Goal: Information Seeking & Learning: Learn about a topic

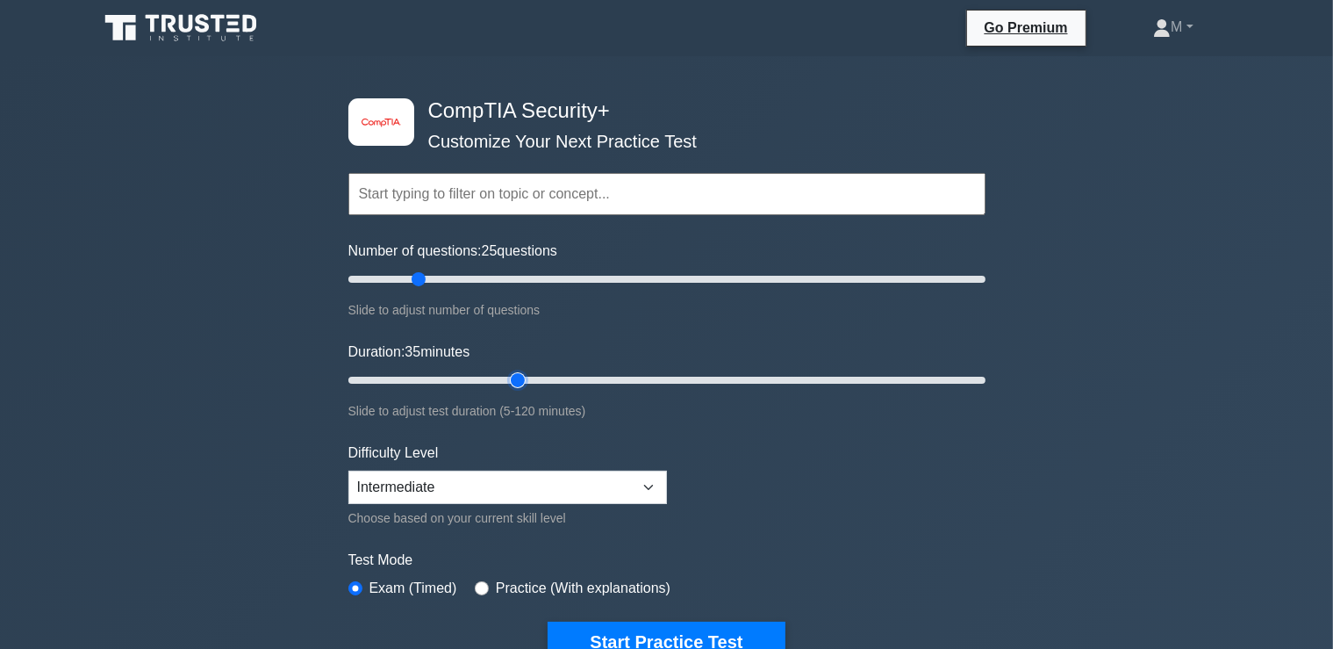
drag, startPoint x: 490, startPoint y: 375, endPoint x: 507, endPoint y: 379, distance: 18.1
type input "35"
click at [507, 379] on input "Duration: 35 minutes" at bounding box center [666, 379] width 637 height 21
click at [665, 629] on button "Start Practice Test" at bounding box center [666, 641] width 237 height 40
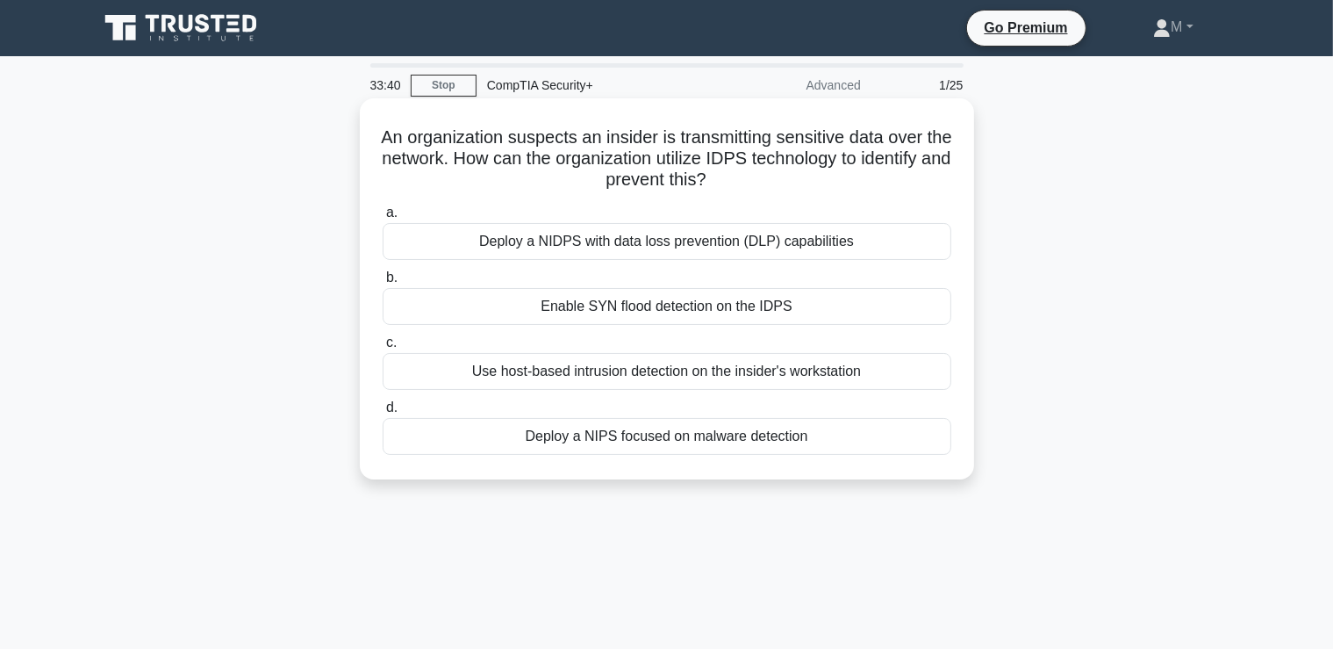
click at [641, 247] on div "Deploy a NIDPS with data loss prevention (DLP) capabilities" at bounding box center [667, 241] width 569 height 37
click at [383, 219] on input "a. Deploy a NIDPS with data loss prevention (DLP) capabilities" at bounding box center [383, 212] width 0 height 11
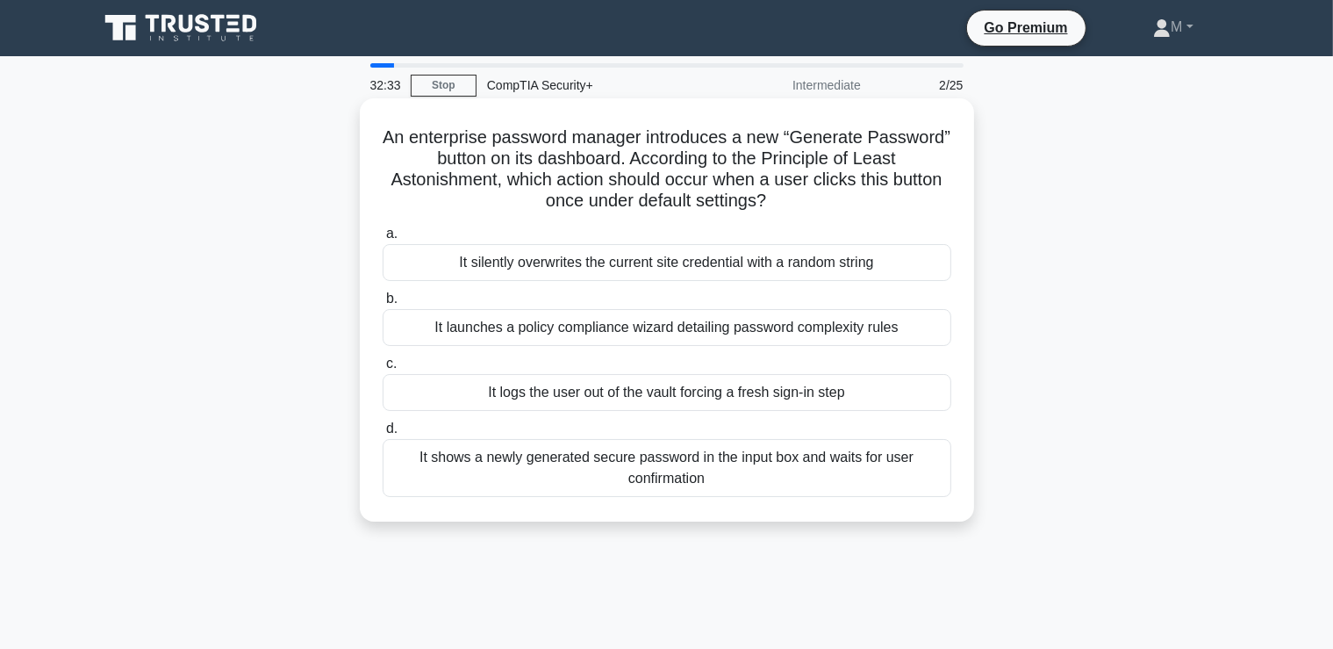
click at [619, 470] on div "It shows a newly generated secure password in the input box and waits for user …" at bounding box center [667, 468] width 569 height 58
click at [383, 434] on input "d. It shows a newly generated secure password in the input box and waits for us…" at bounding box center [383, 428] width 0 height 11
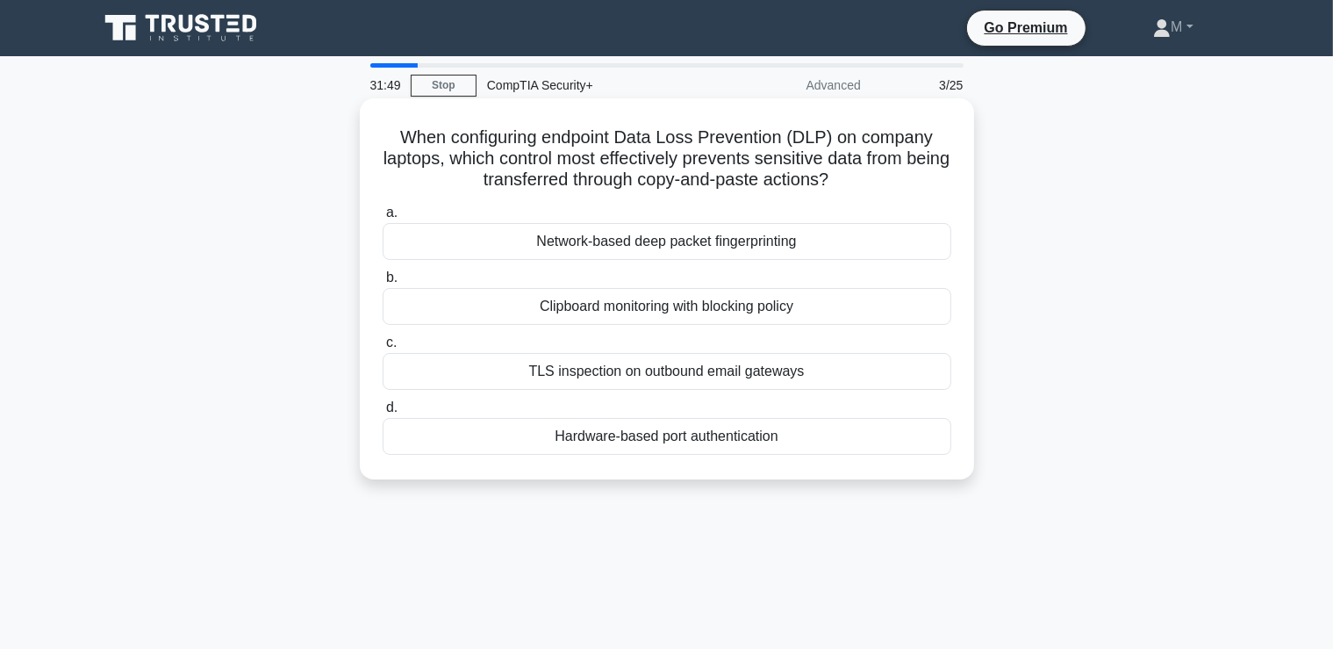
click at [691, 307] on div "Clipboard monitoring with blocking policy" at bounding box center [667, 306] width 569 height 37
click at [383, 283] on input "b. Clipboard monitoring with blocking policy" at bounding box center [383, 277] width 0 height 11
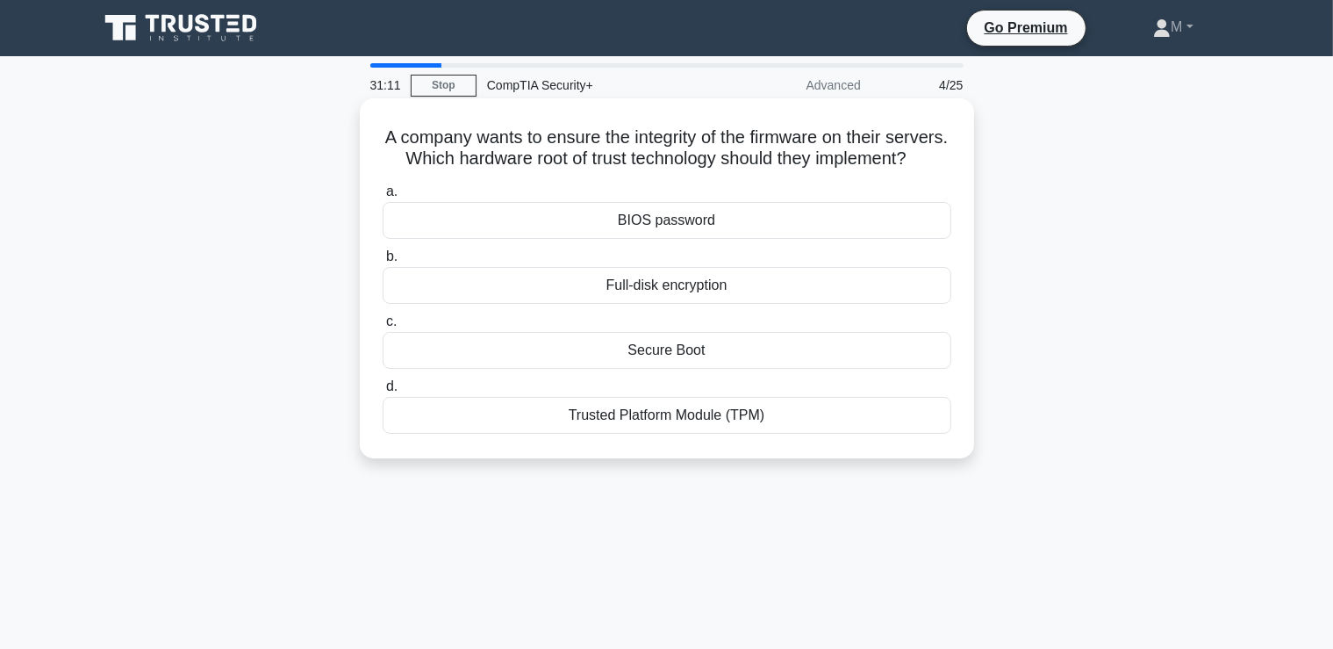
click at [665, 230] on div "BIOS password" at bounding box center [667, 220] width 569 height 37
click at [383, 197] on input "a. BIOS password" at bounding box center [383, 191] width 0 height 11
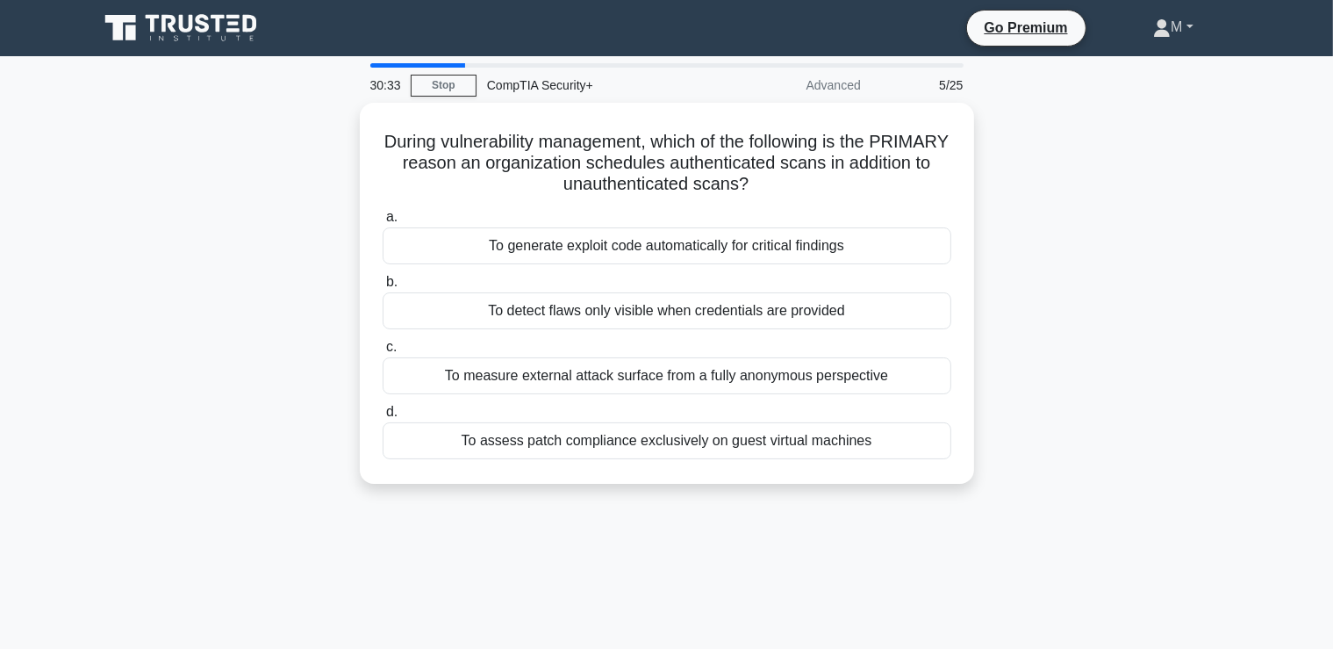
click at [1188, 21] on link "M" at bounding box center [1173, 27] width 124 height 35
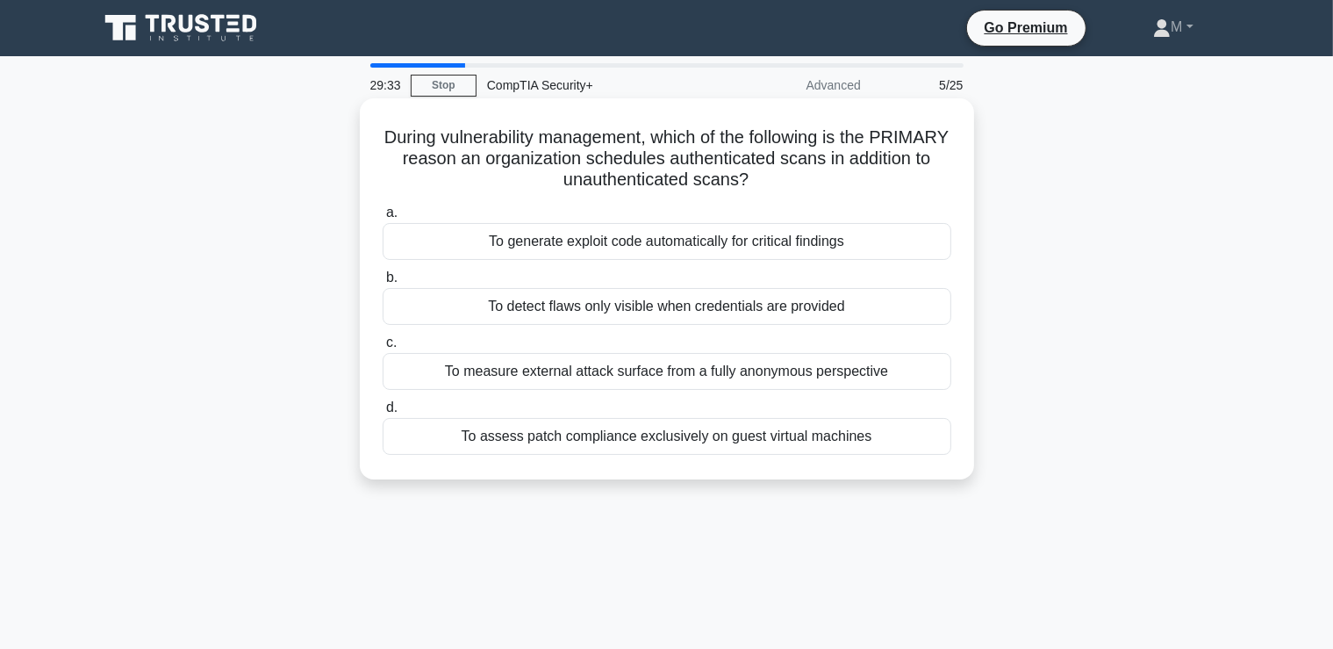
click at [830, 308] on div "To detect flaws only visible when credentials are provided" at bounding box center [667, 306] width 569 height 37
click at [383, 283] on input "b. To detect flaws only visible when credentials are provided" at bounding box center [383, 277] width 0 height 11
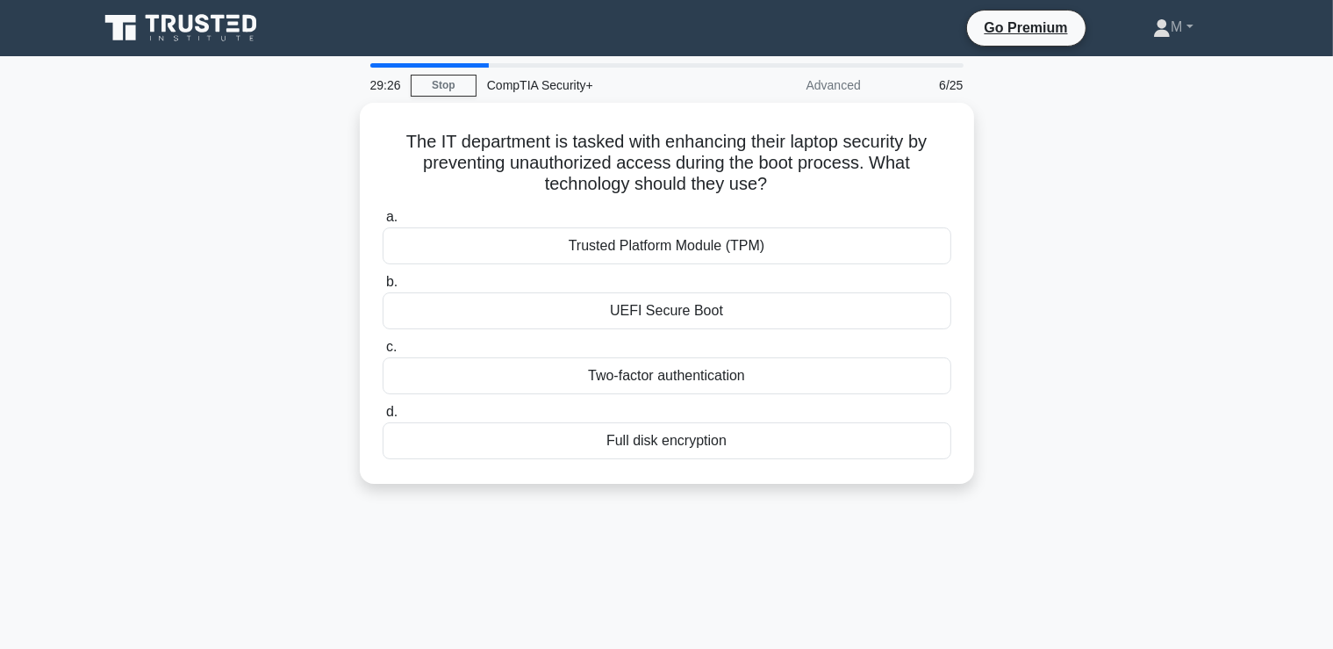
click at [1101, 255] on div "The IT department is tasked with enhancing their laptop security by preventing …" at bounding box center [667, 304] width 1158 height 402
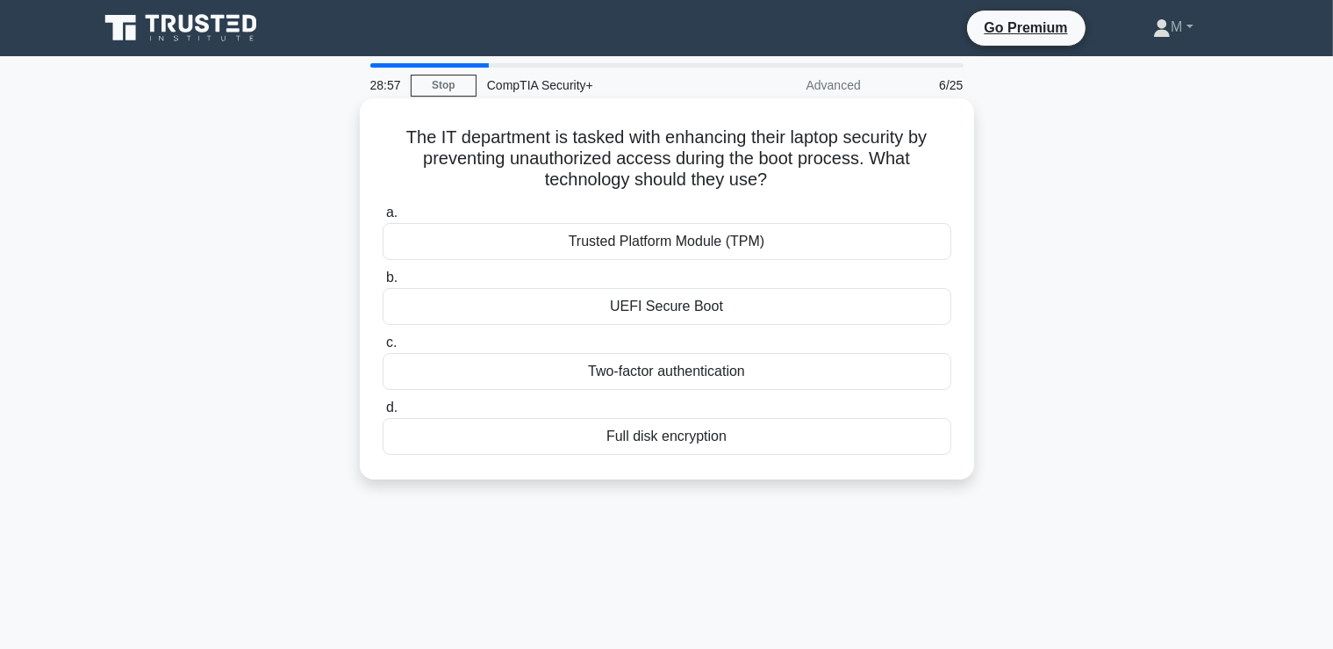
click at [716, 310] on div "UEFI Secure Boot" at bounding box center [667, 306] width 569 height 37
click at [383, 283] on input "b. UEFI Secure Boot" at bounding box center [383, 277] width 0 height 11
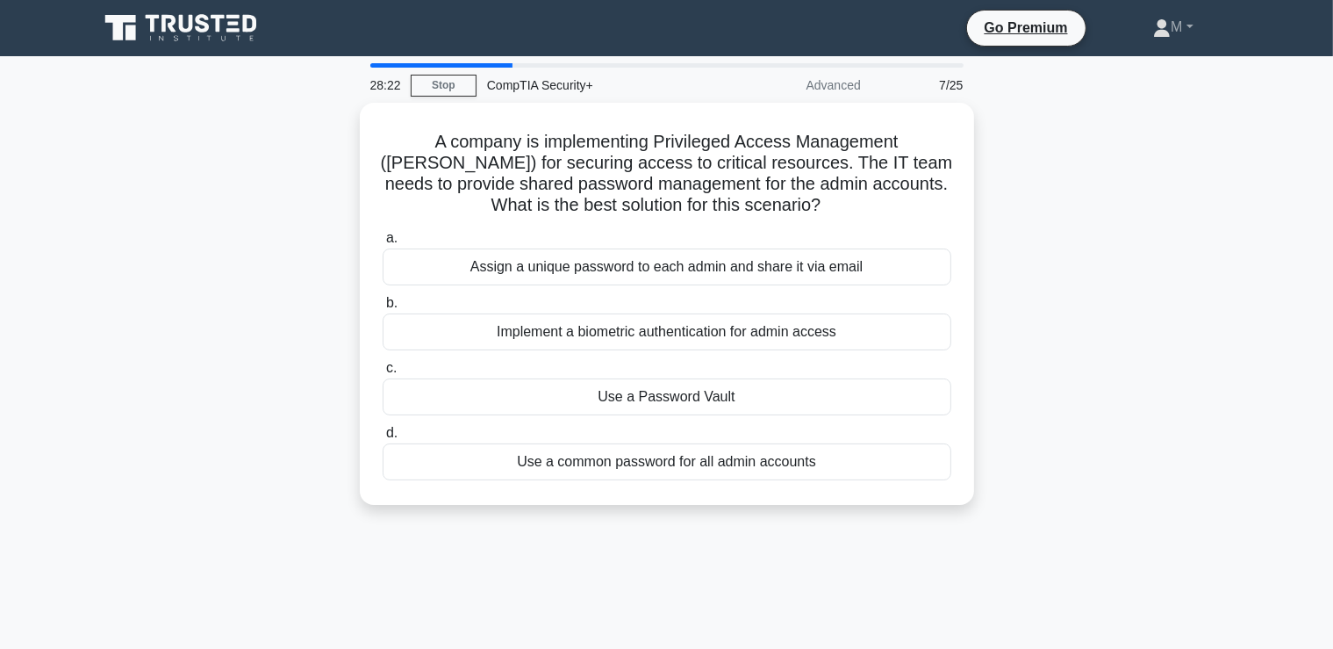
click at [1109, 323] on div "A company is implementing Privileged Access Management (PAM) for securing acces…" at bounding box center [667, 314] width 1158 height 423
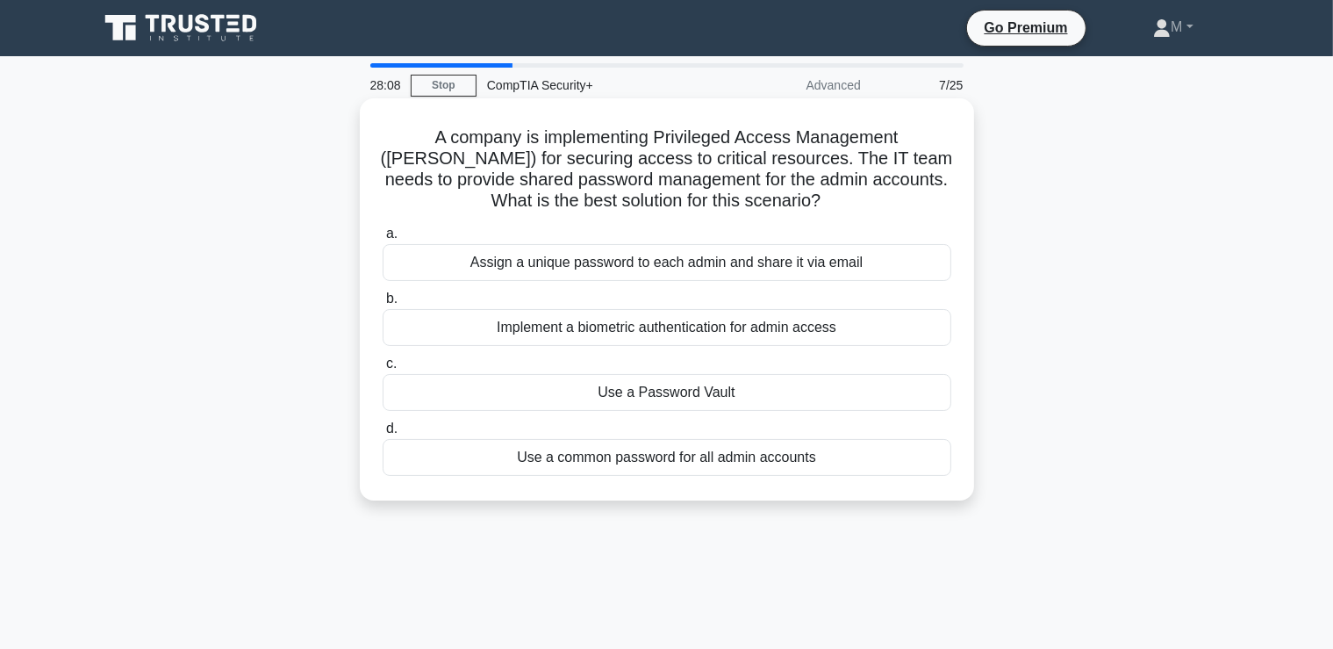
click at [807, 334] on div "Implement a biometric authentication for admin access" at bounding box center [667, 327] width 569 height 37
click at [383, 305] on input "b. Implement a biometric authentication for admin access" at bounding box center [383, 298] width 0 height 11
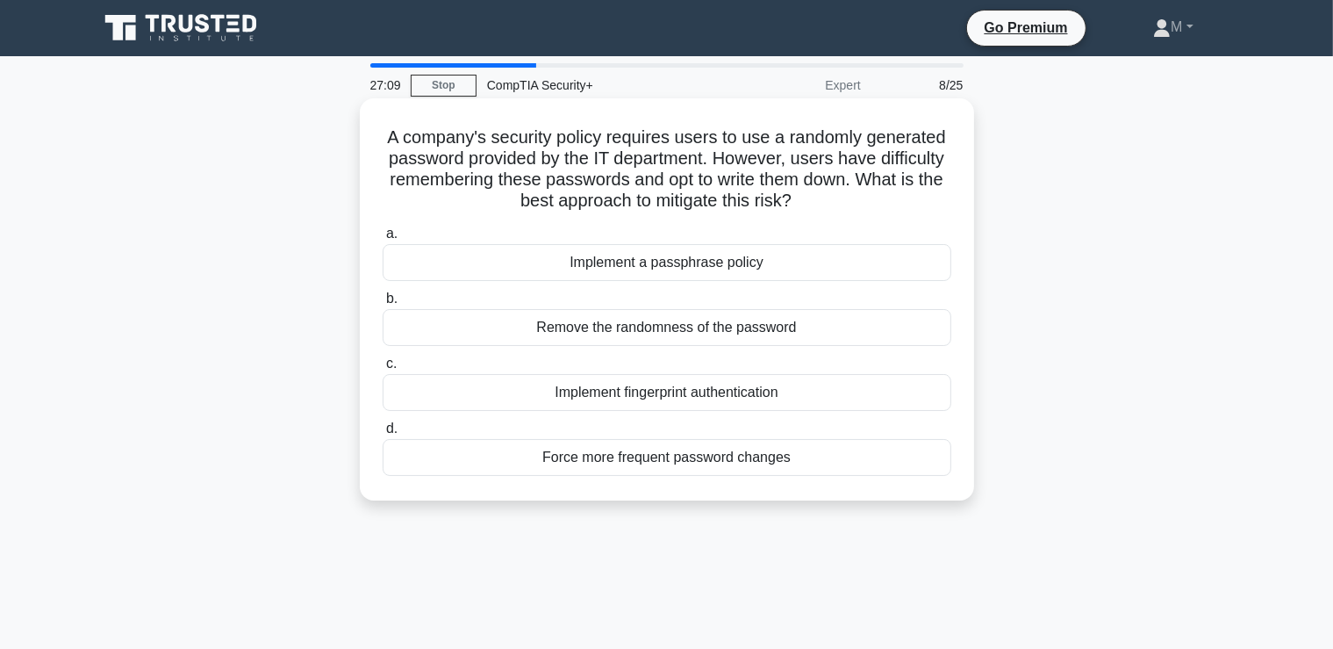
click at [692, 272] on div "Implement a passphrase policy" at bounding box center [667, 262] width 569 height 37
click at [383, 240] on input "a. Implement a passphrase policy" at bounding box center [383, 233] width 0 height 11
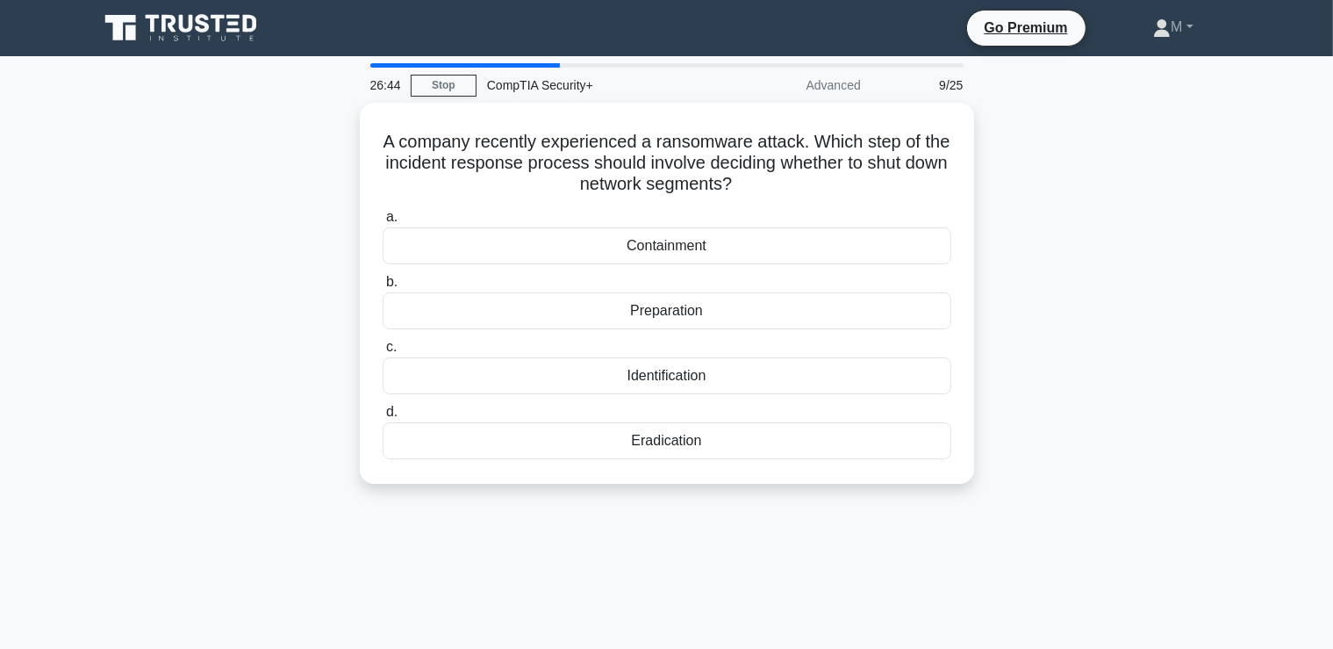
click at [1019, 276] on div "A company recently experienced a ransomware attack. Which step of the incident …" at bounding box center [667, 304] width 1158 height 402
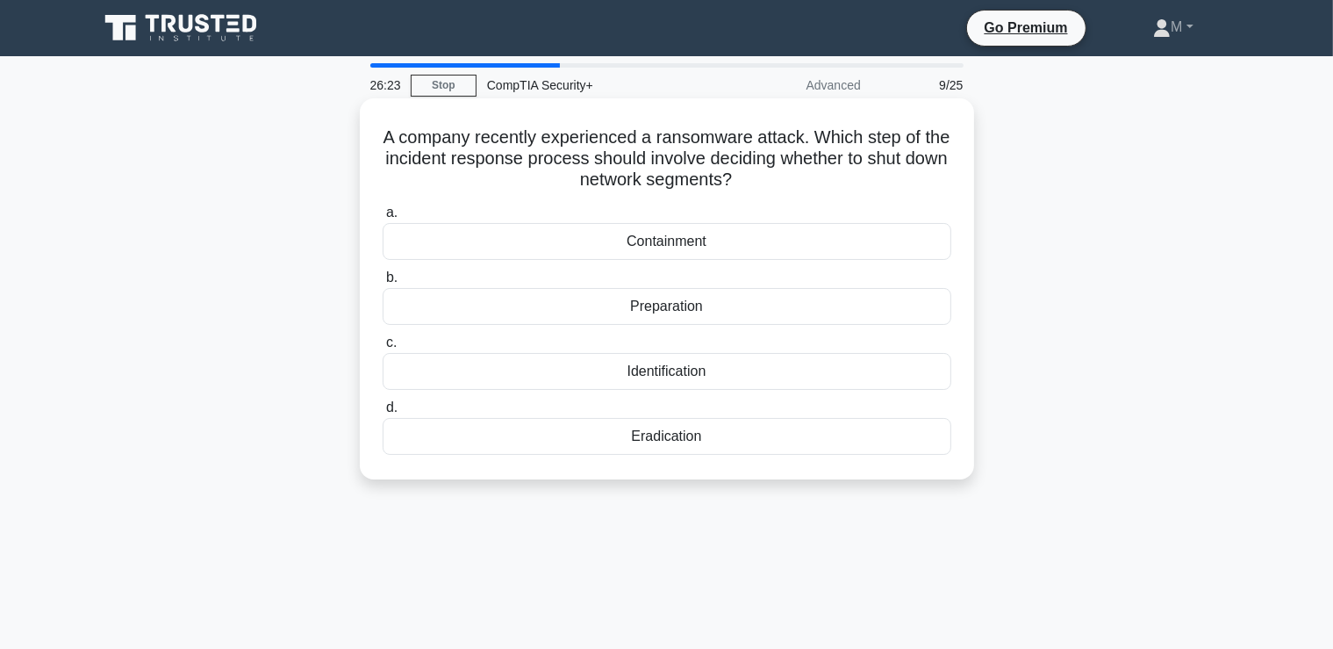
click at [652, 244] on div "Containment" at bounding box center [667, 241] width 569 height 37
click at [383, 219] on input "a. Containment" at bounding box center [383, 212] width 0 height 11
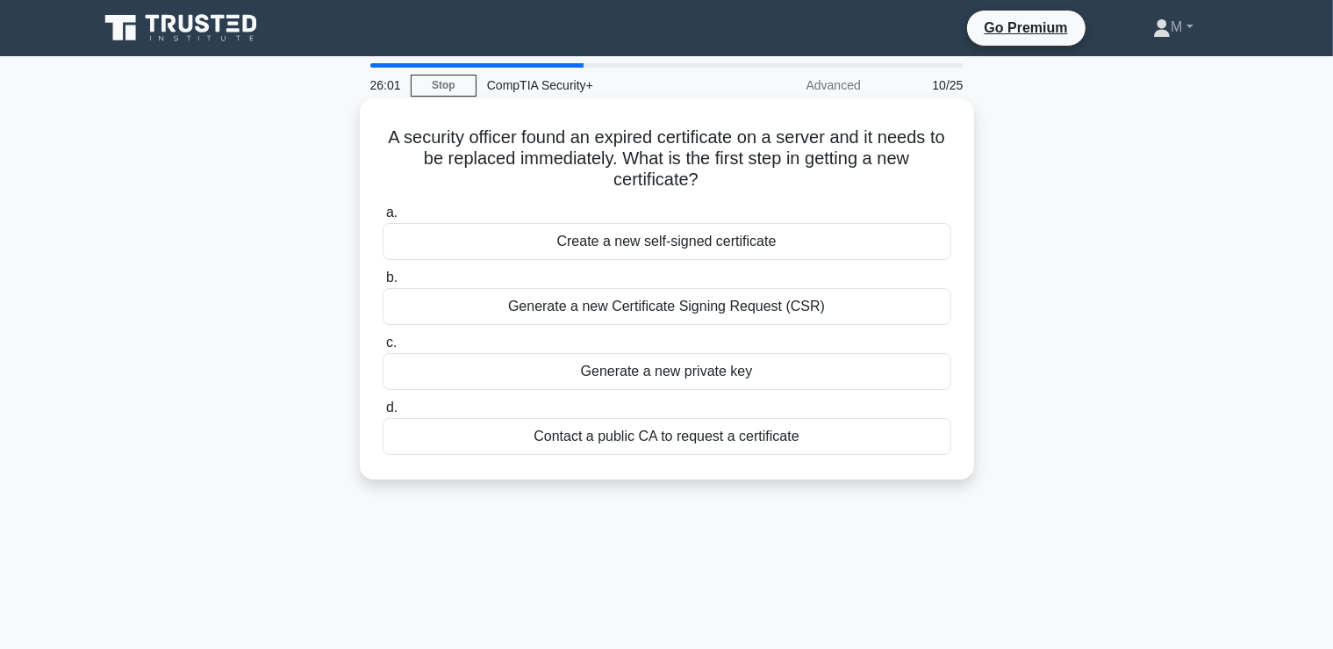
click at [753, 434] on div "Contact a public CA to request a certificate" at bounding box center [667, 436] width 569 height 37
click at [383, 413] on input "d. Contact a public CA to request a certificate" at bounding box center [383, 407] width 0 height 11
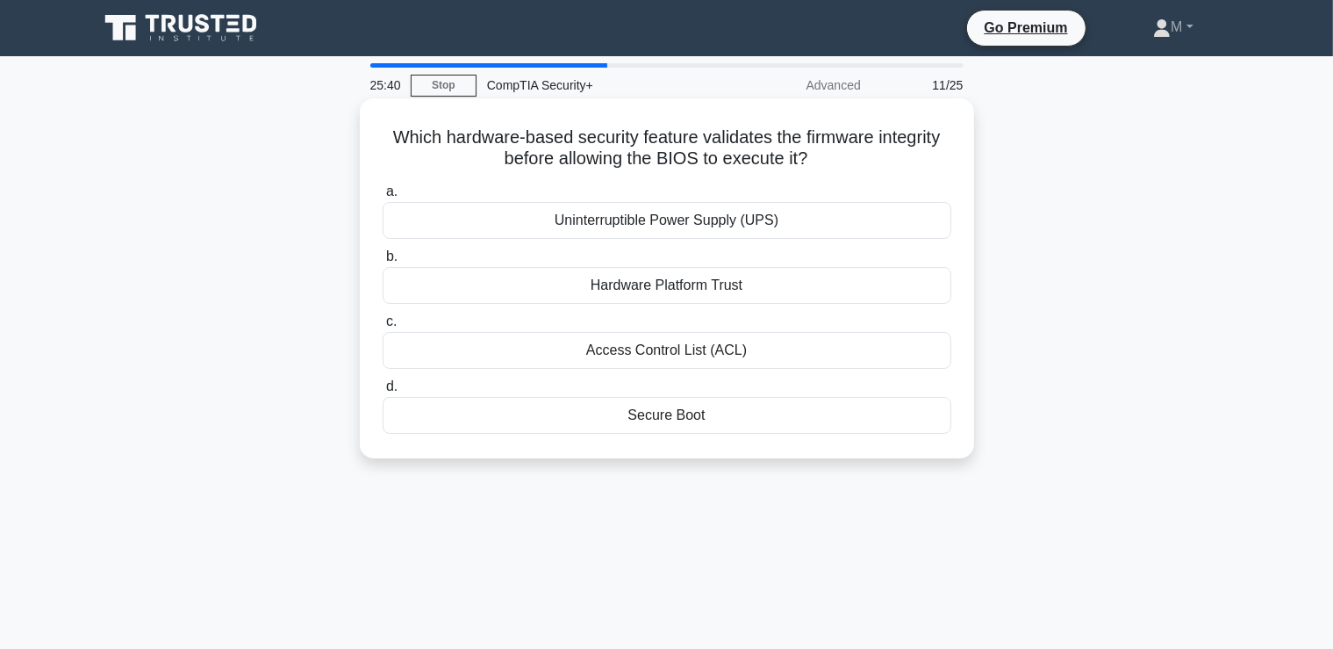
click at [783, 416] on div "Secure Boot" at bounding box center [667, 415] width 569 height 37
click at [383, 392] on input "d. Secure Boot" at bounding box center [383, 386] width 0 height 11
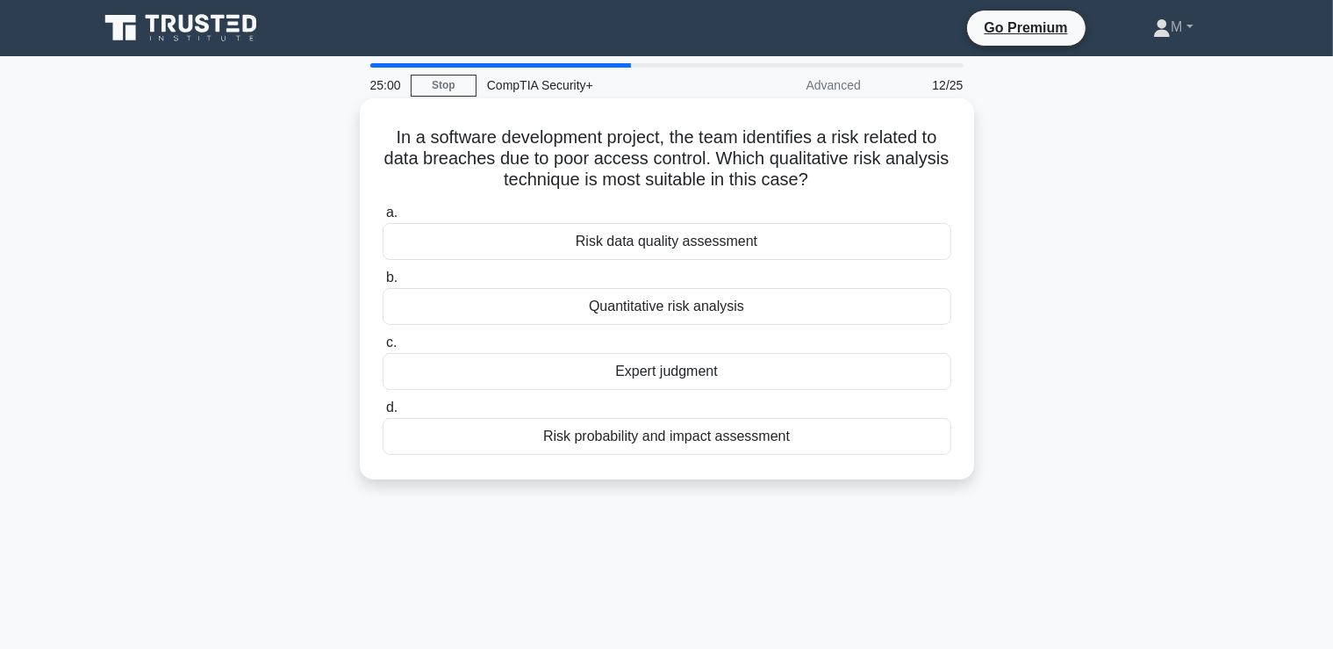
click at [747, 244] on div "Risk data quality assessment" at bounding box center [667, 241] width 569 height 37
click at [383, 219] on input "a. Risk data quality assessment" at bounding box center [383, 212] width 0 height 11
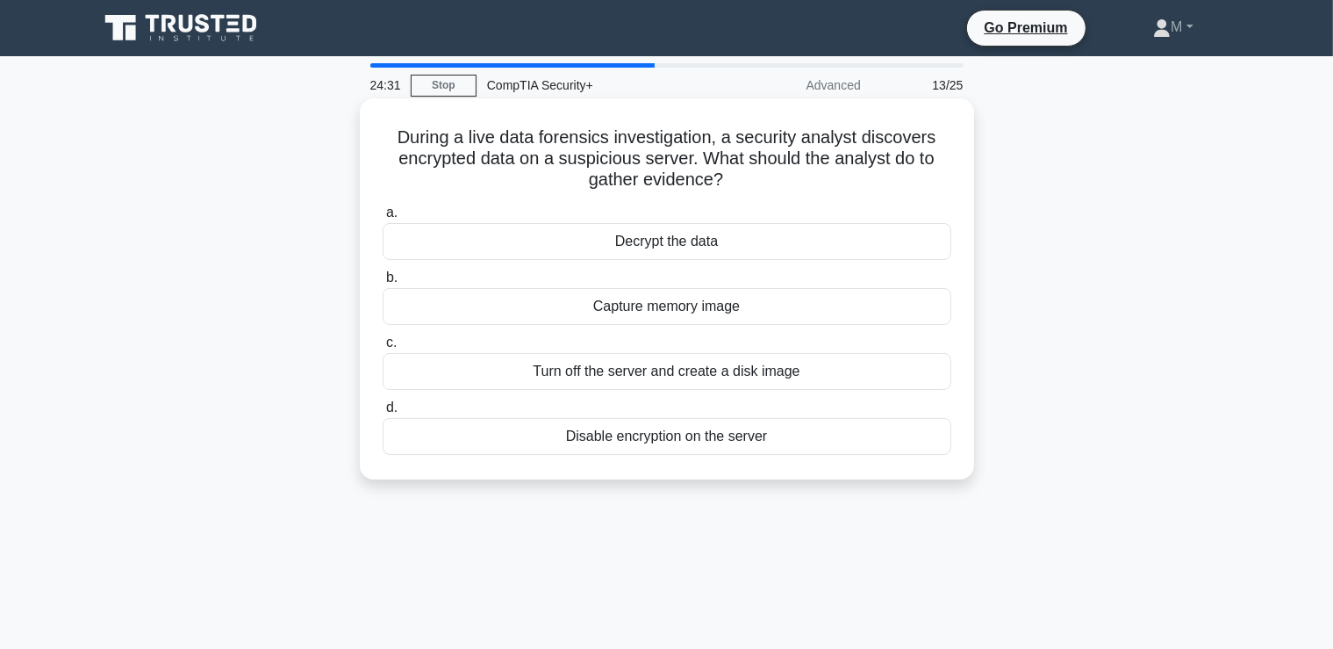
click at [653, 313] on div "Capture memory image" at bounding box center [667, 306] width 569 height 37
click at [383, 283] on input "b. Capture memory image" at bounding box center [383, 277] width 0 height 11
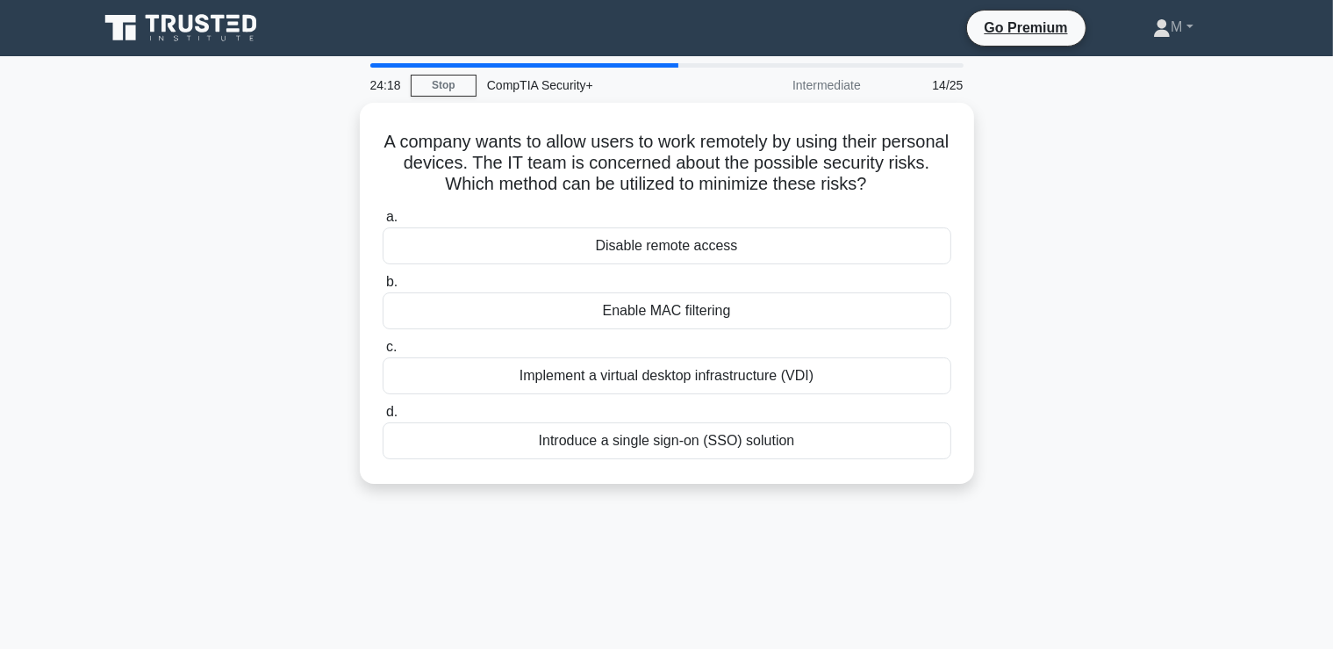
click at [1050, 272] on div "A company wants to allow users to work remotely by using their personal devices…" at bounding box center [667, 304] width 1158 height 402
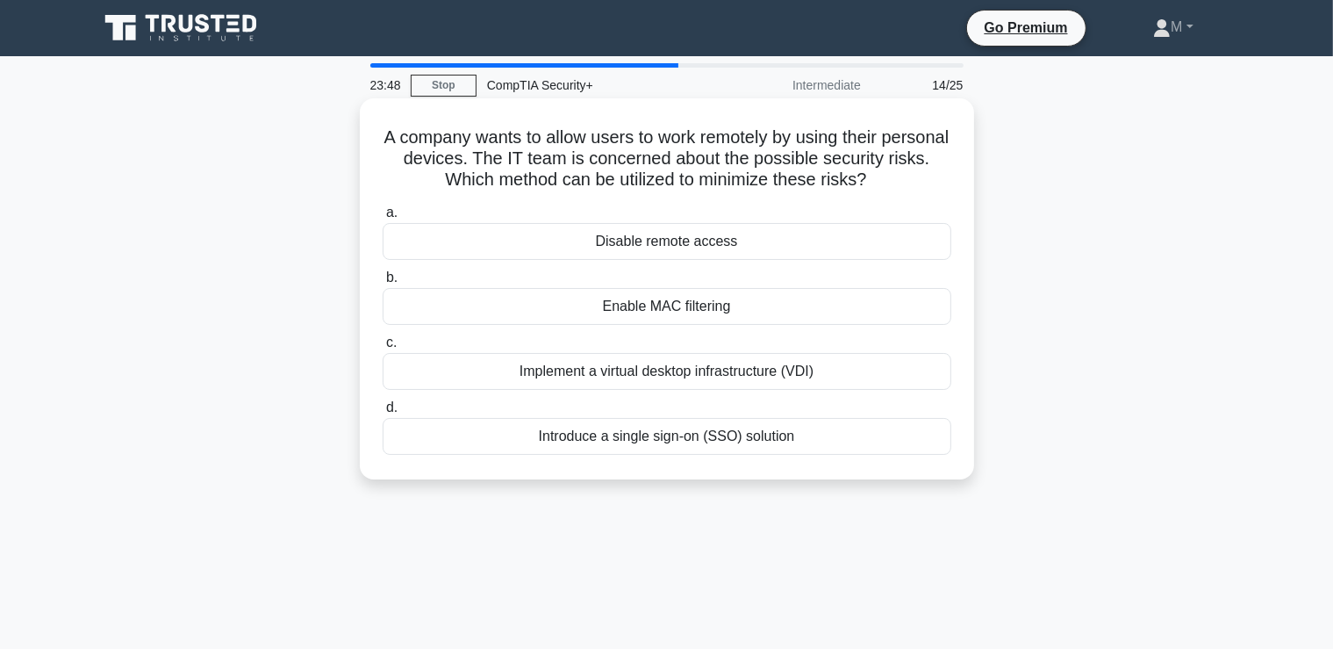
click at [692, 374] on div "Implement a virtual desktop infrastructure (VDI)" at bounding box center [667, 371] width 569 height 37
click at [383, 348] on input "c. Implement a virtual desktop infrastructure (VDI)" at bounding box center [383, 342] width 0 height 11
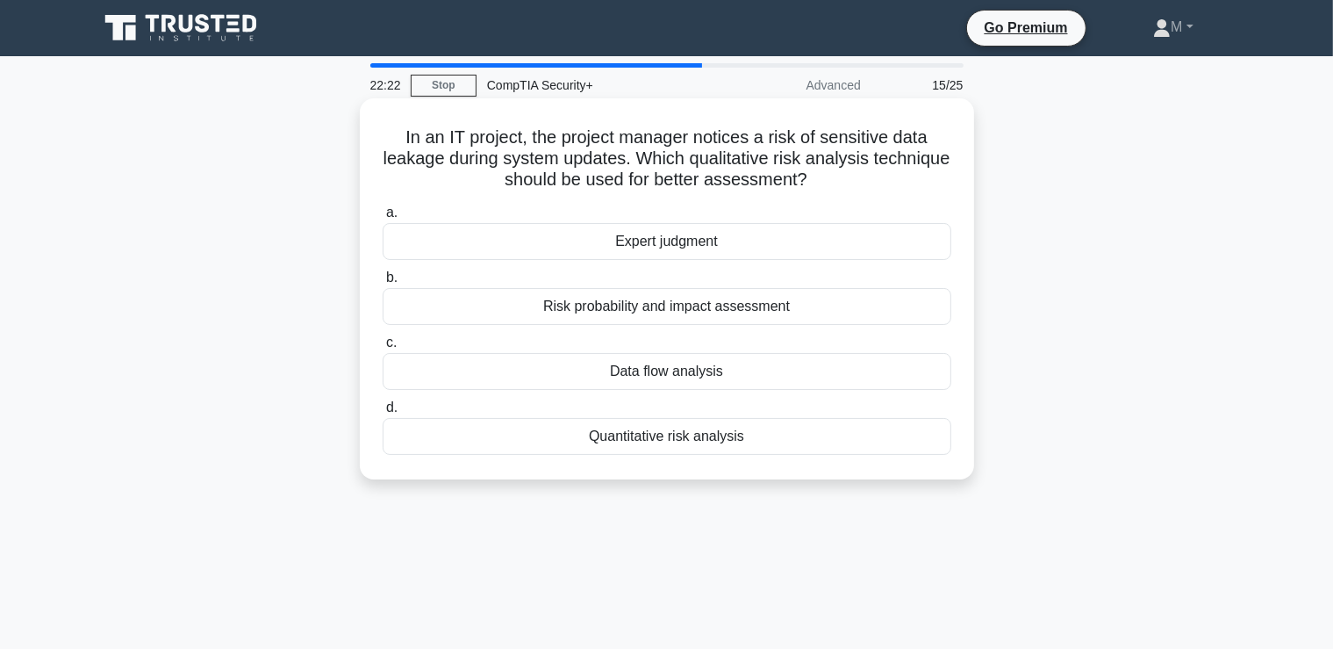
click at [570, 314] on div "Risk probability and impact assessment" at bounding box center [667, 306] width 569 height 37
click at [383, 283] on input "b. Risk probability and impact assessment" at bounding box center [383, 277] width 0 height 11
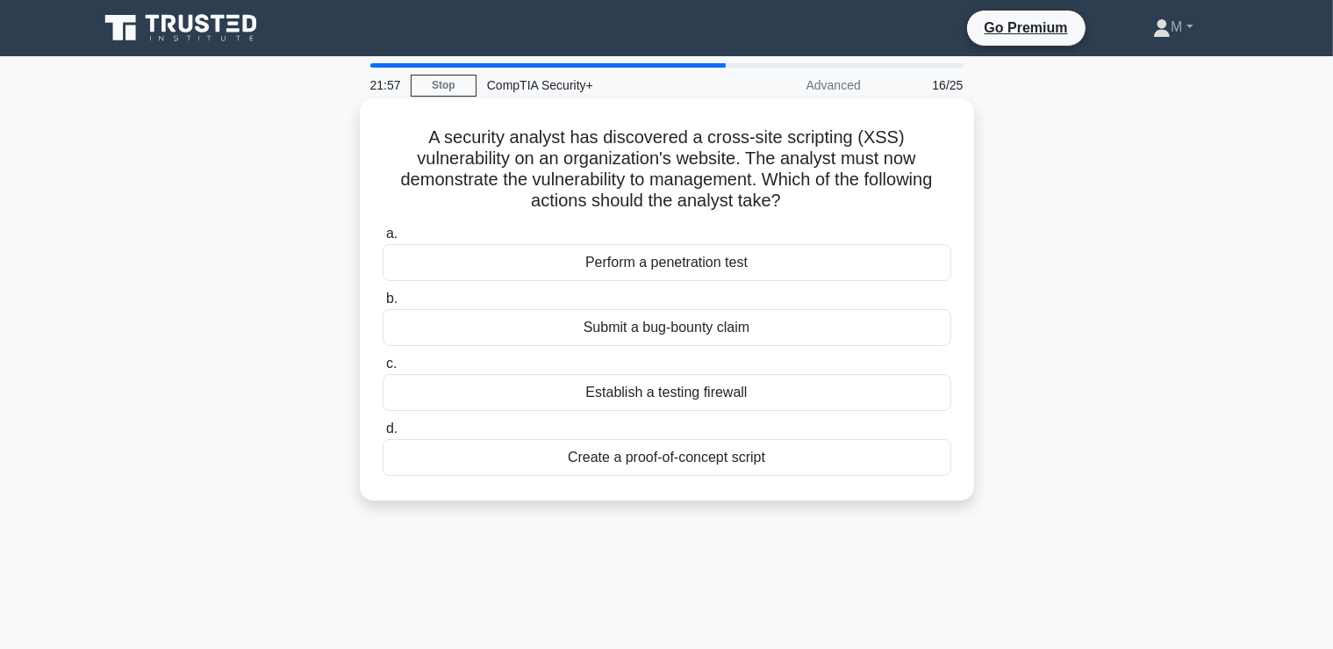
click at [577, 458] on div "Create a proof-of-concept script" at bounding box center [667, 457] width 569 height 37
click at [383, 434] on input "d. Create a proof-of-concept script" at bounding box center [383, 428] width 0 height 11
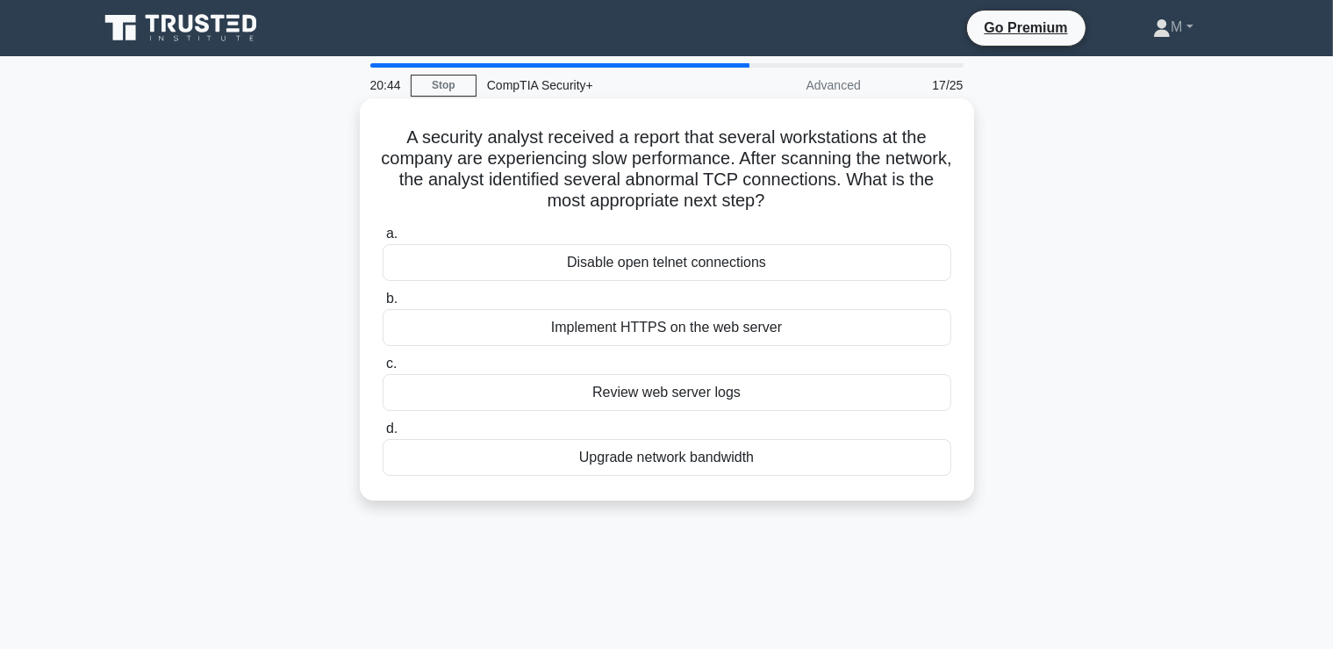
click at [736, 396] on div "Review web server logs" at bounding box center [667, 392] width 569 height 37
click at [383, 369] on input "c. Review web server logs" at bounding box center [383, 363] width 0 height 11
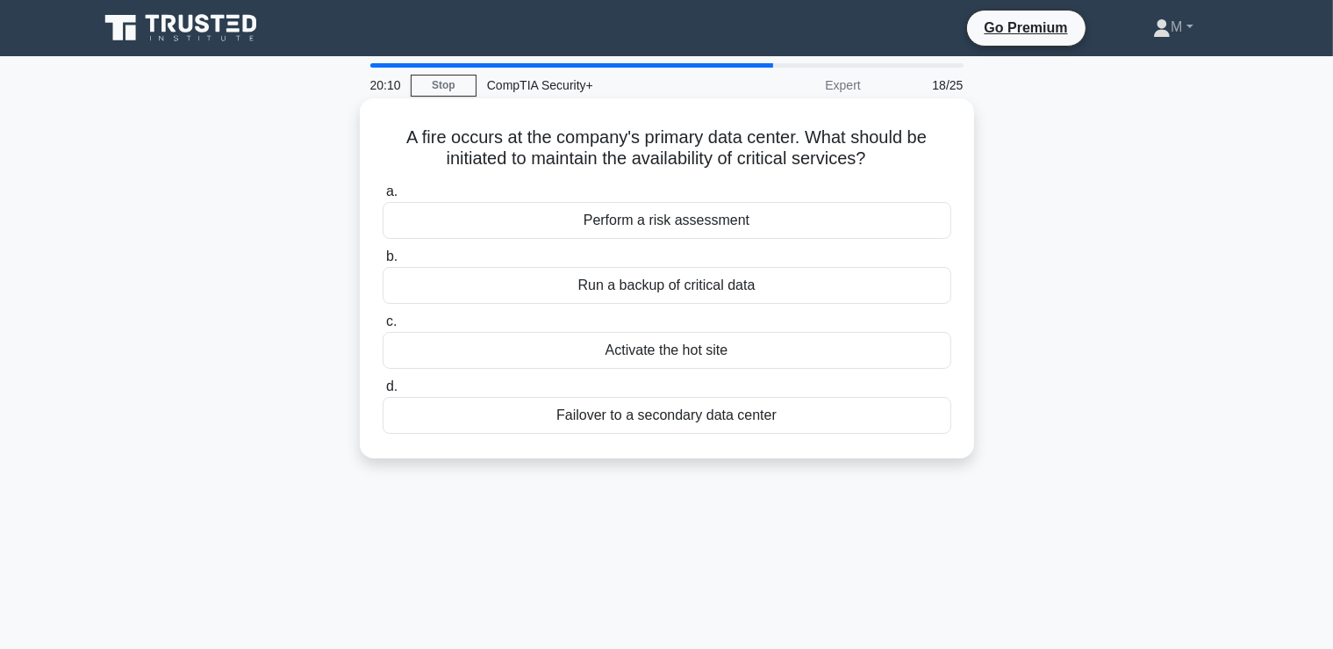
click at [756, 417] on div "Failover to a secondary data center" at bounding box center [667, 415] width 569 height 37
click at [383, 392] on input "d. Failover to a secondary data center" at bounding box center [383, 386] width 0 height 11
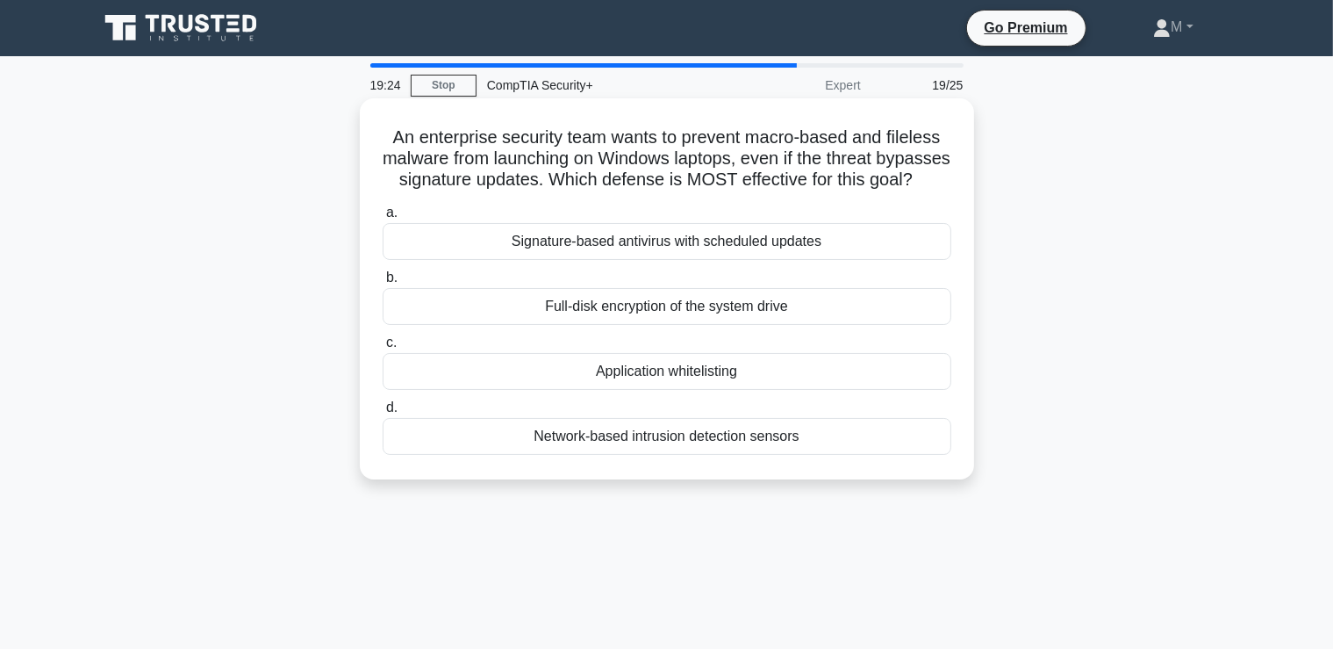
click at [702, 244] on div "Signature-based antivirus with scheduled updates" at bounding box center [667, 241] width 569 height 37
click at [383, 219] on input "a. Signature-based antivirus with scheduled updates" at bounding box center [383, 212] width 0 height 11
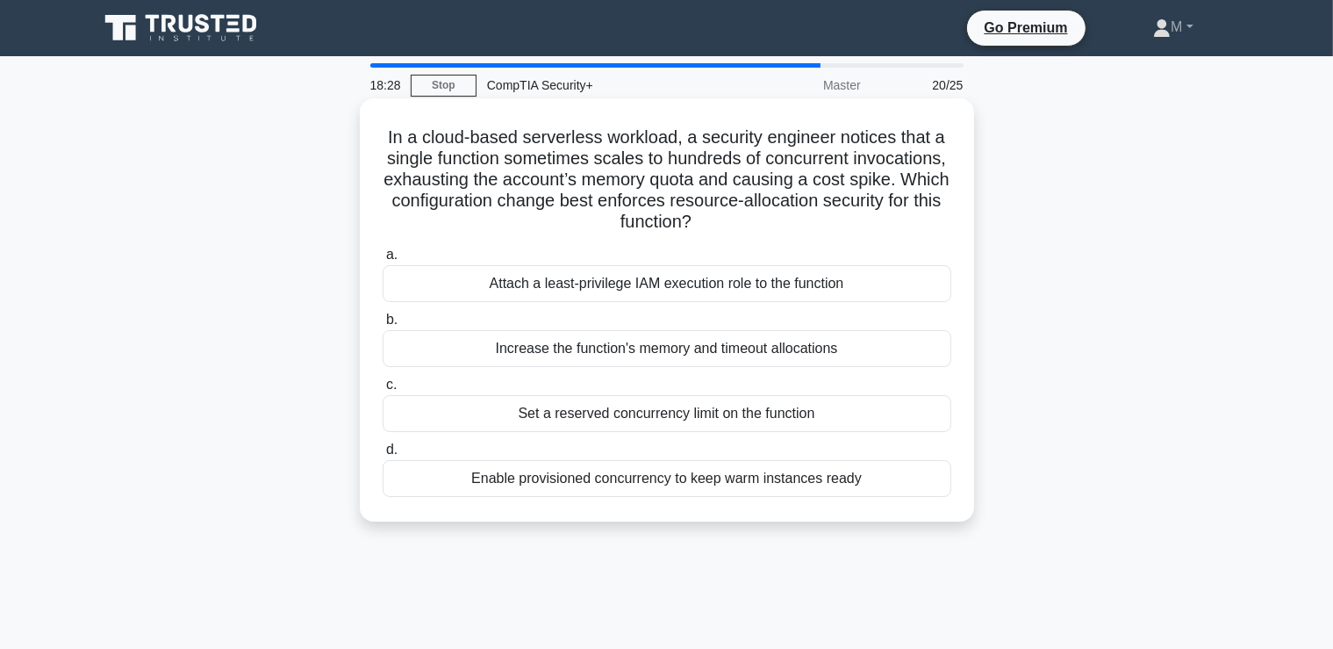
click at [623, 414] on div "Set a reserved concurrency limit on the function" at bounding box center [667, 413] width 569 height 37
click at [383, 391] on input "c. Set a reserved concurrency limit on the function" at bounding box center [383, 384] width 0 height 11
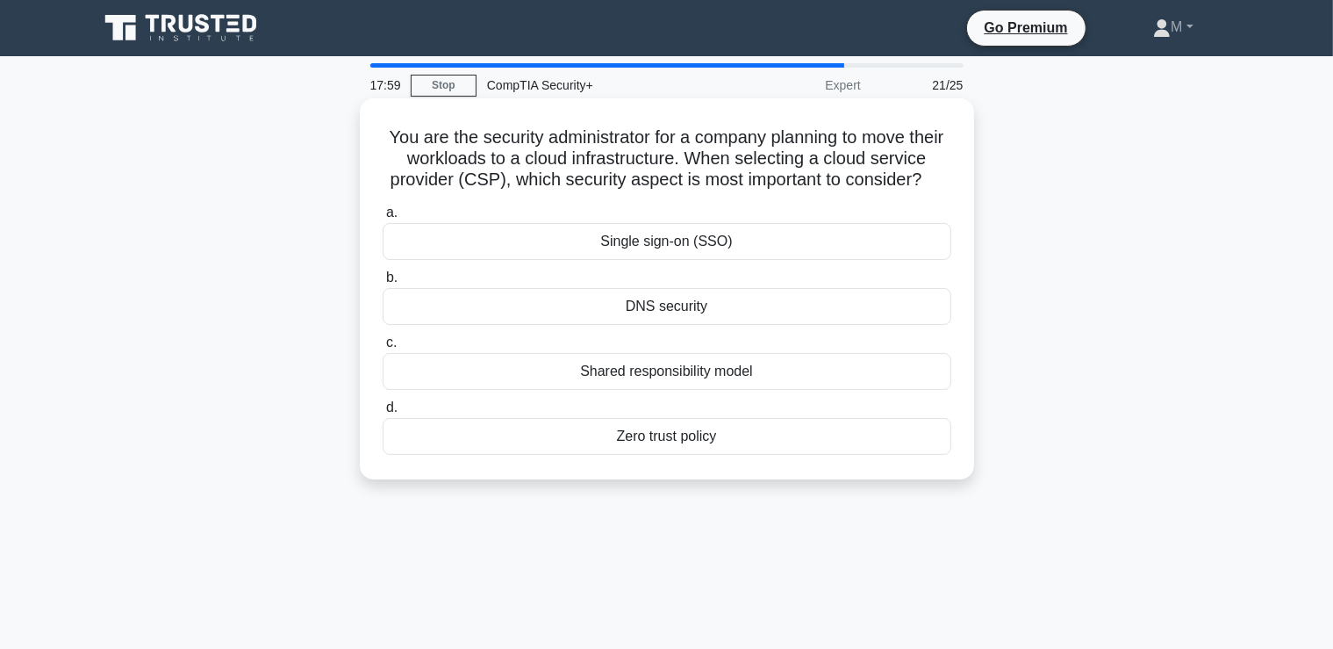
click at [635, 437] on div "Zero trust policy" at bounding box center [667, 436] width 569 height 37
click at [383, 413] on input "d. Zero trust policy" at bounding box center [383, 407] width 0 height 11
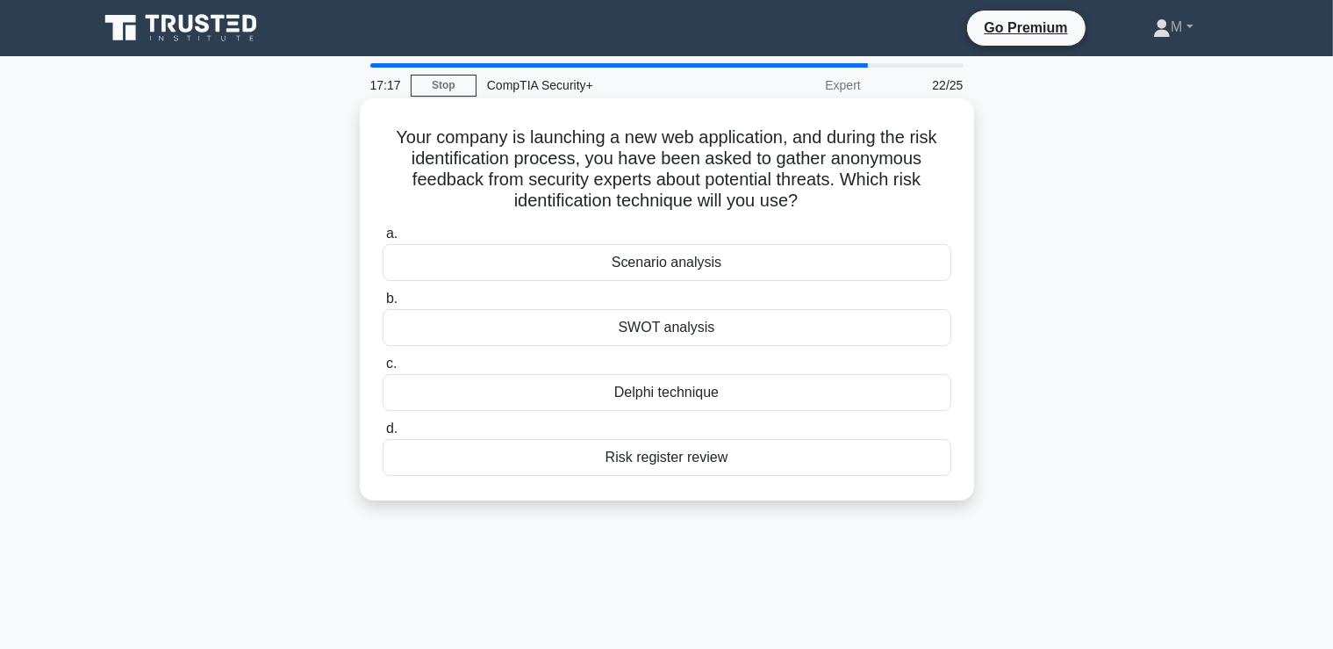
click at [685, 463] on div "Risk register review" at bounding box center [667, 457] width 569 height 37
click at [383, 434] on input "d. Risk register review" at bounding box center [383, 428] width 0 height 11
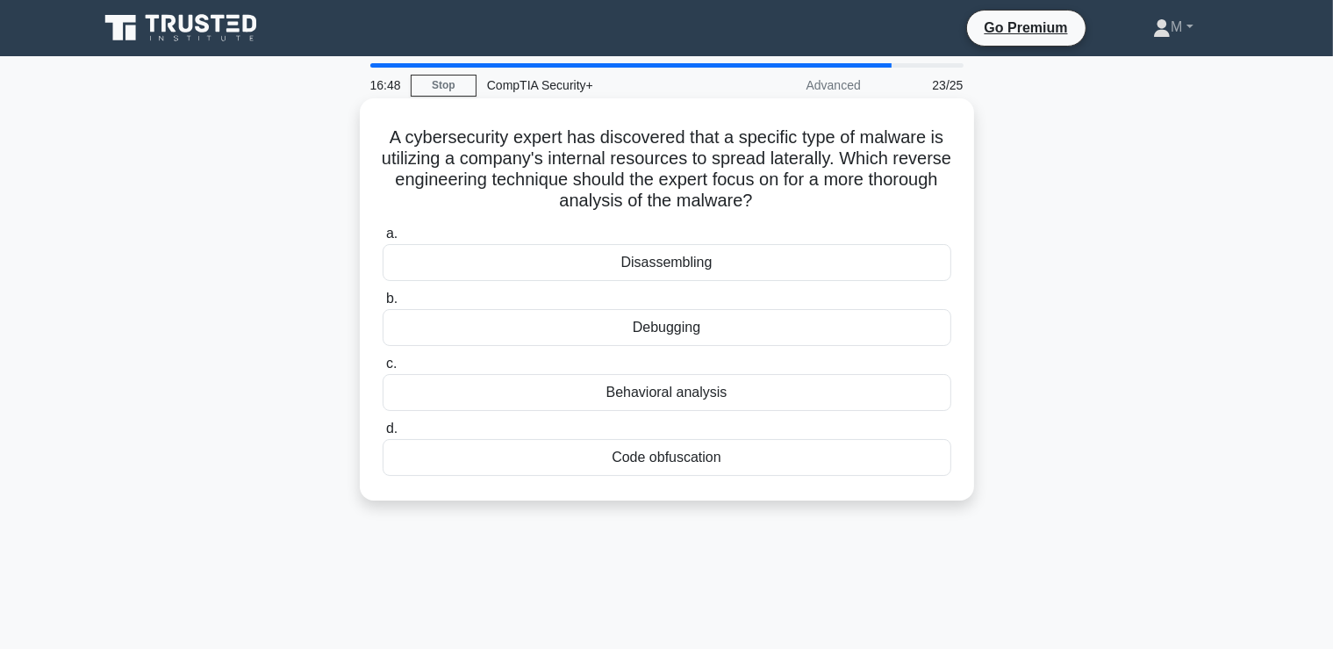
click at [658, 332] on div "Debugging" at bounding box center [667, 327] width 569 height 37
click at [383, 305] on input "b. Debugging" at bounding box center [383, 298] width 0 height 11
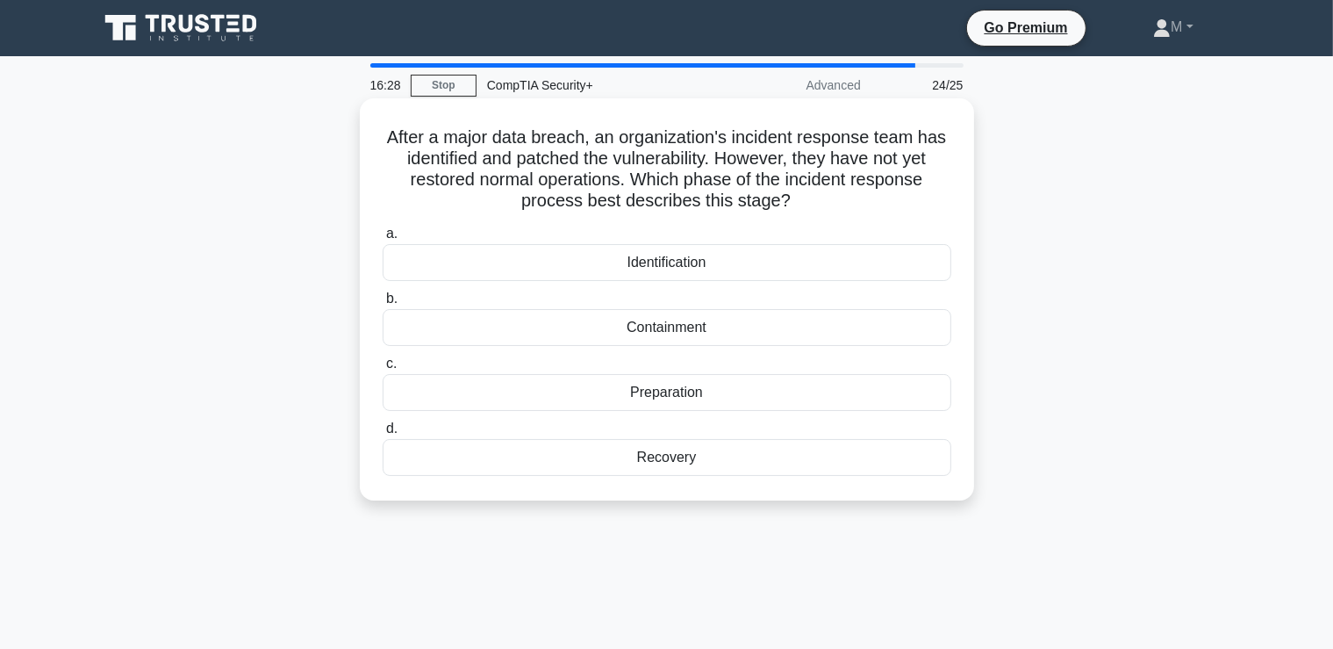
click at [652, 455] on div "Recovery" at bounding box center [667, 457] width 569 height 37
click at [383, 434] on input "d. Recovery" at bounding box center [383, 428] width 0 height 11
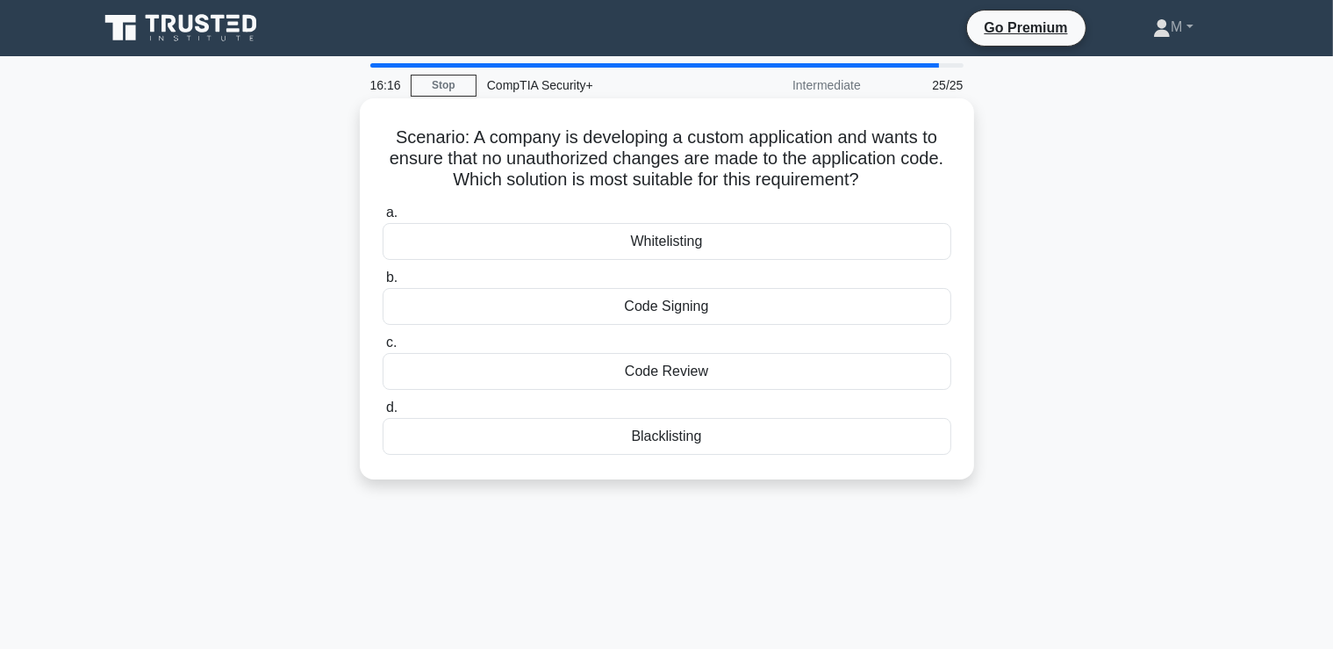
click at [640, 308] on div "Code Signing" at bounding box center [667, 306] width 569 height 37
click at [383, 283] on input "b. Code Signing" at bounding box center [383, 277] width 0 height 11
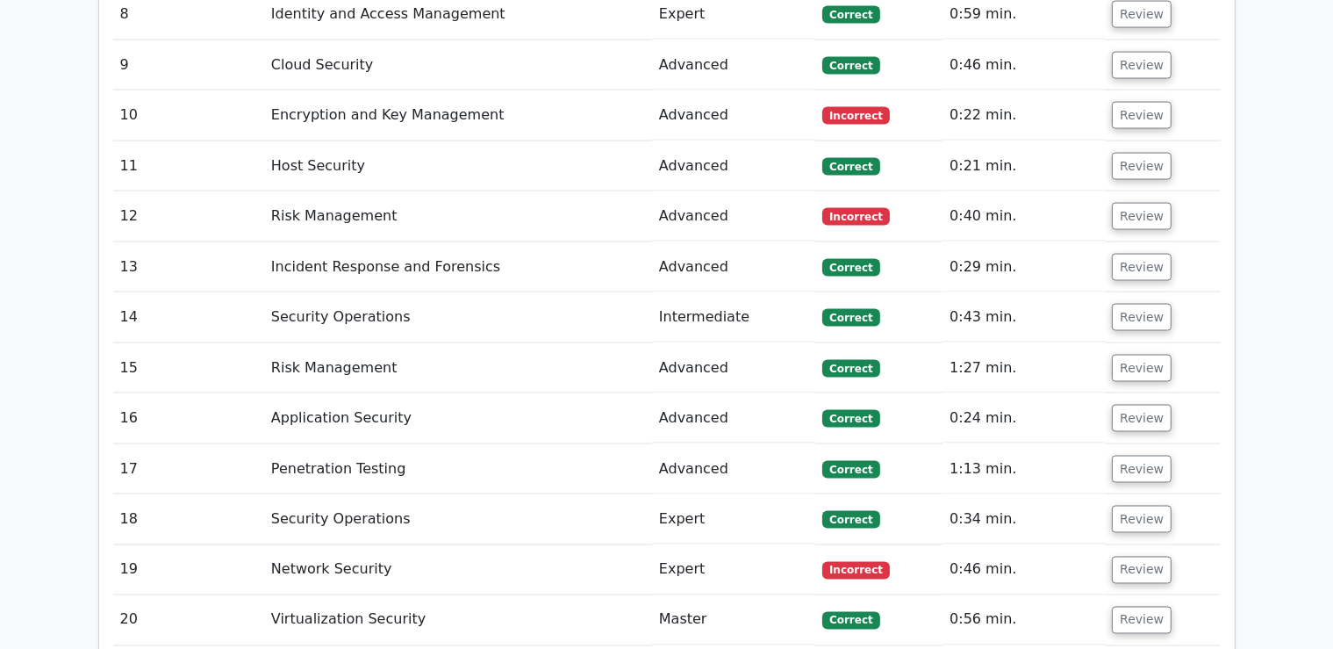
scroll to position [2872, 0]
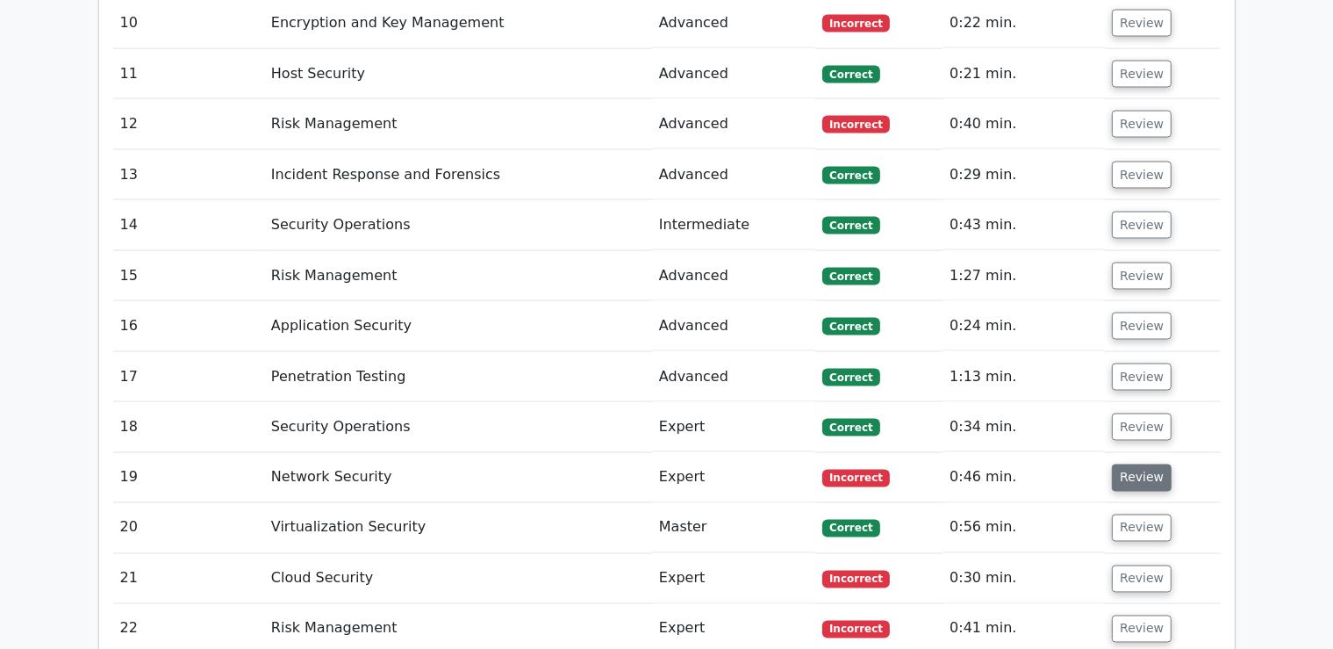
click at [1141, 464] on button "Review" at bounding box center [1142, 477] width 60 height 27
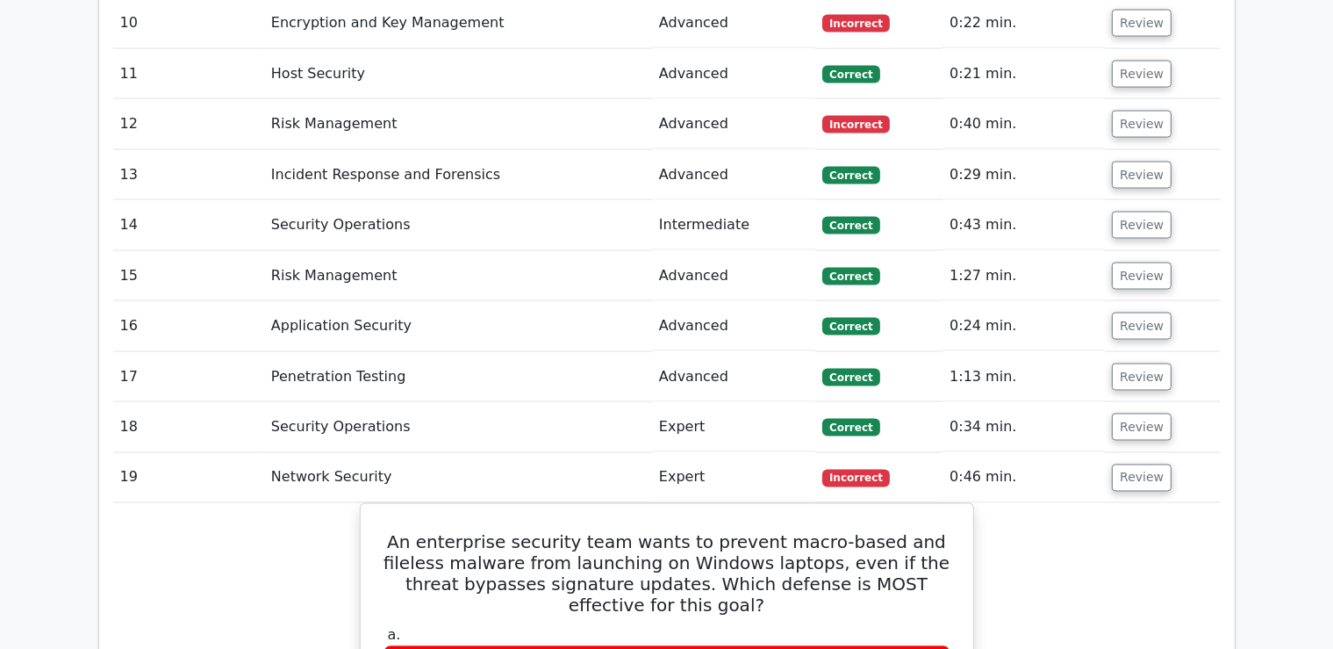
scroll to position [2966, 0]
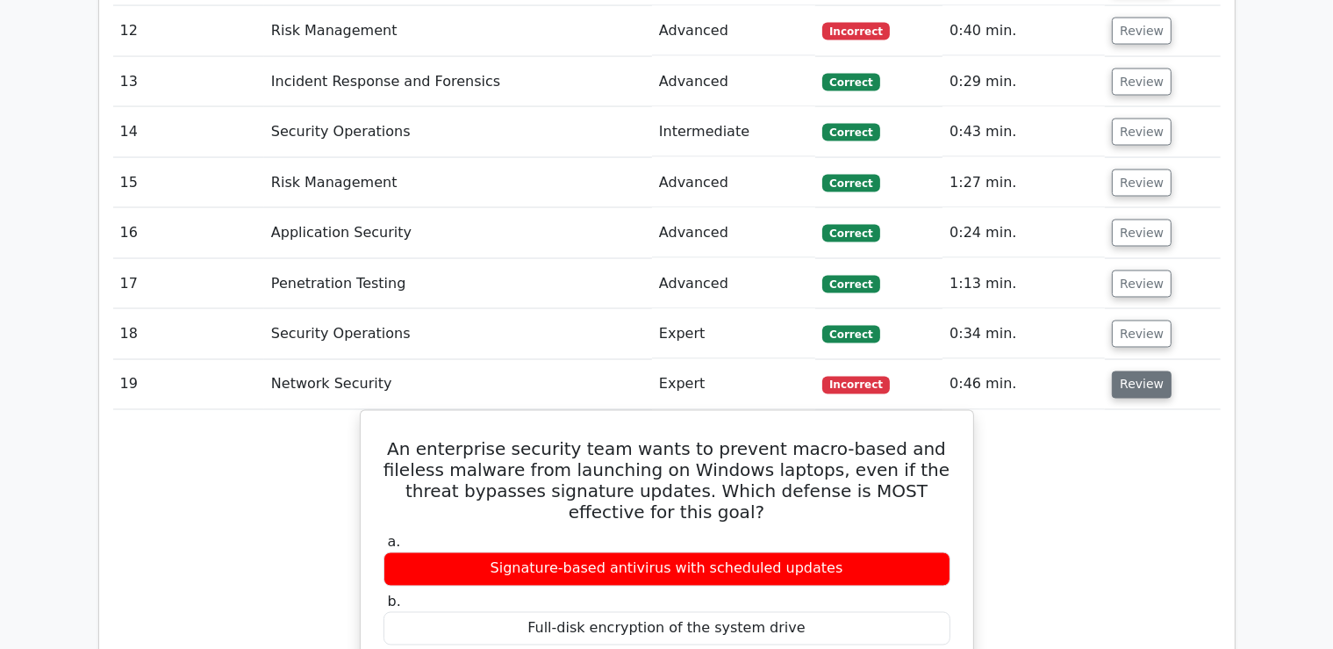
click at [1142, 371] on button "Review" at bounding box center [1142, 384] width 60 height 27
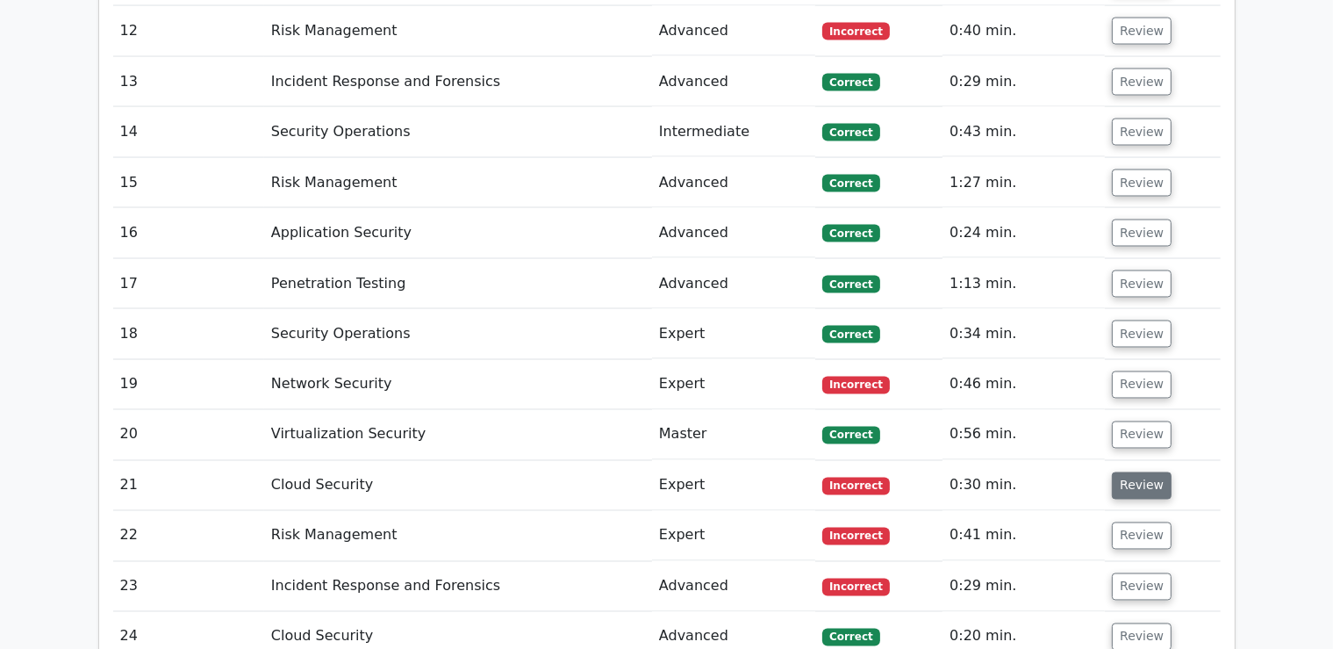
click at [1139, 472] on button "Review" at bounding box center [1142, 485] width 60 height 27
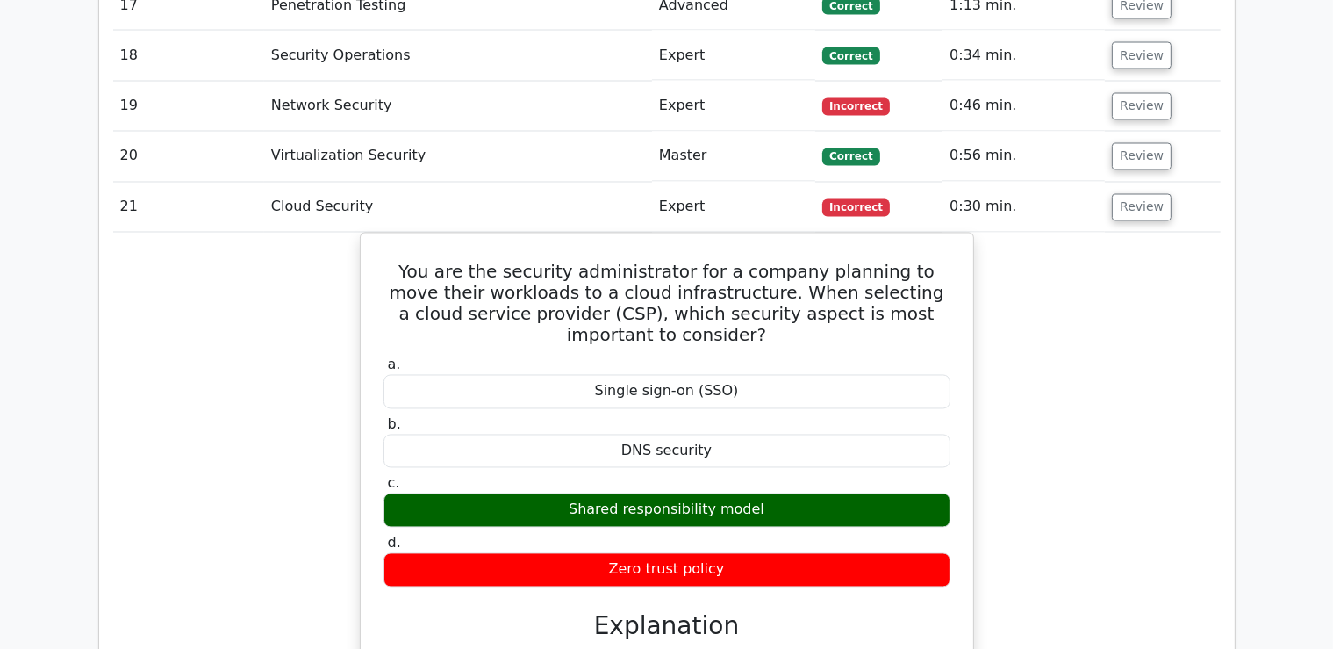
scroll to position [3151, 0]
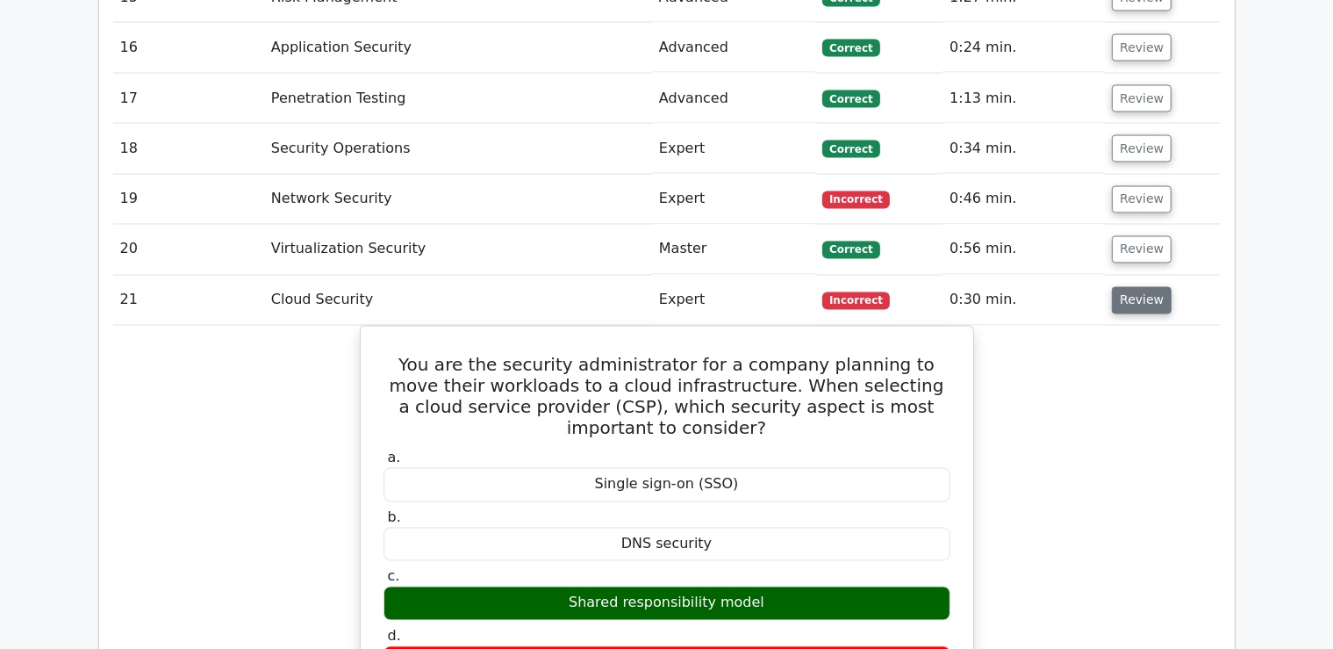
click at [1128, 287] on button "Review" at bounding box center [1142, 300] width 60 height 27
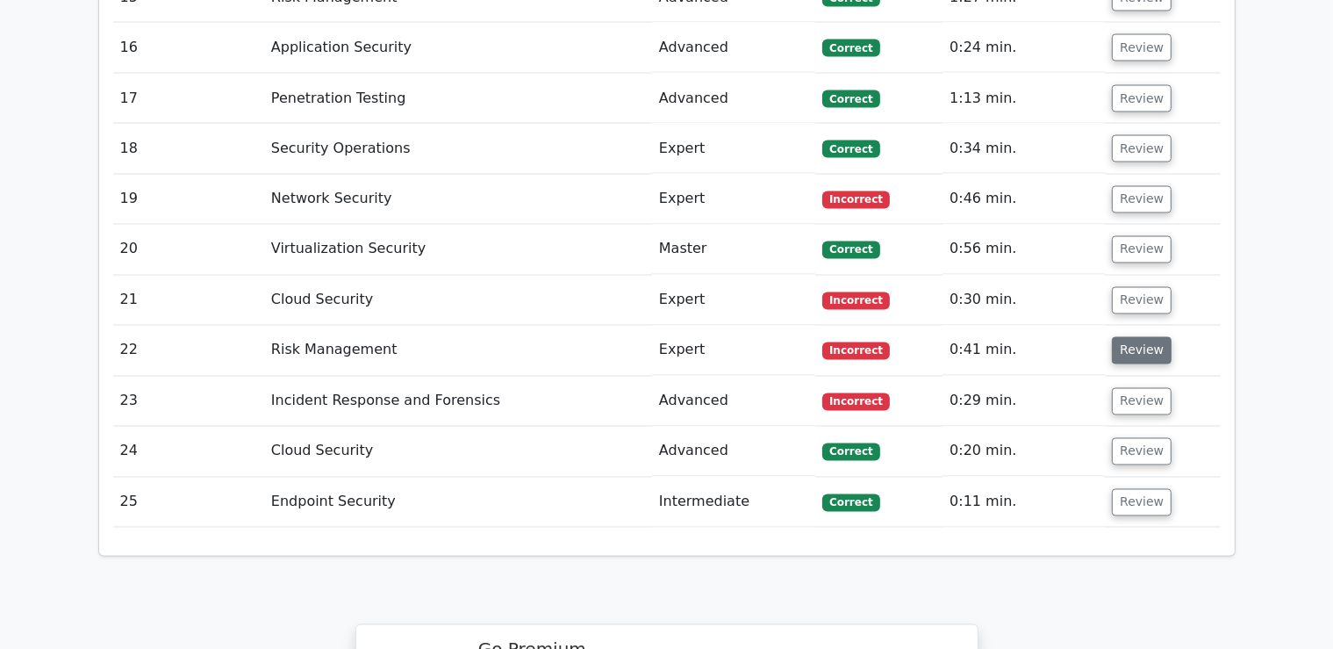
click at [1126, 337] on button "Review" at bounding box center [1142, 350] width 60 height 27
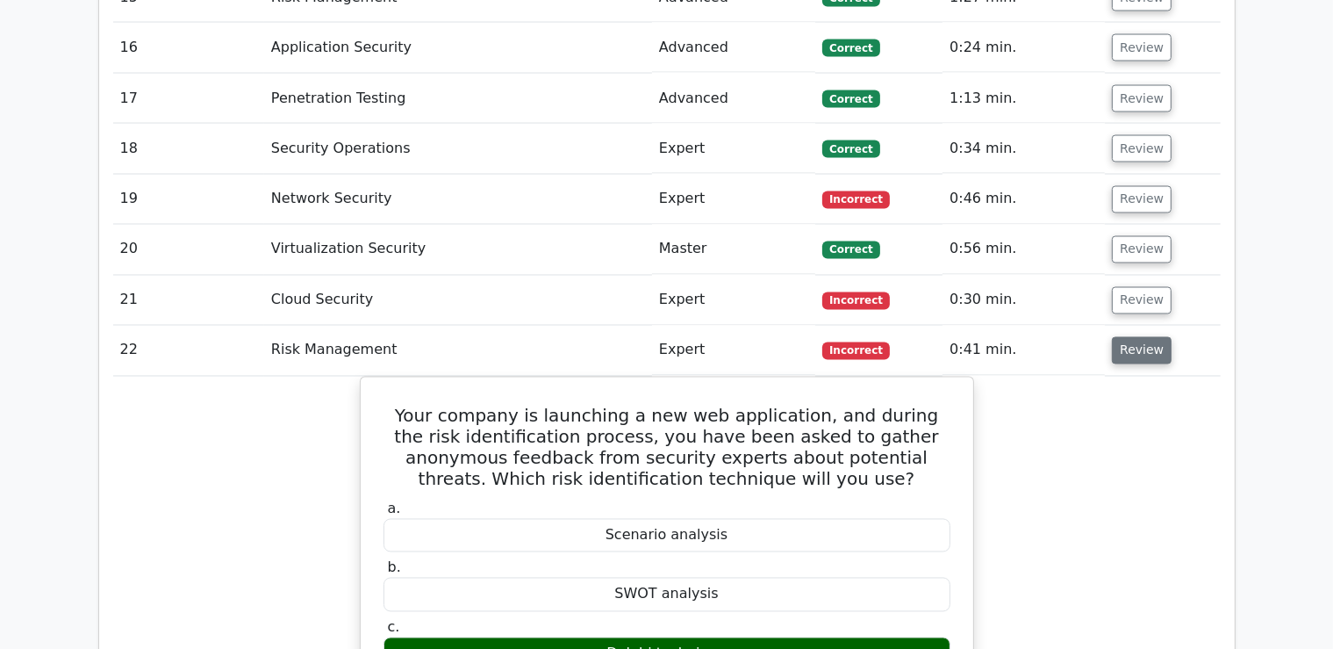
click at [1134, 337] on button "Review" at bounding box center [1142, 350] width 60 height 27
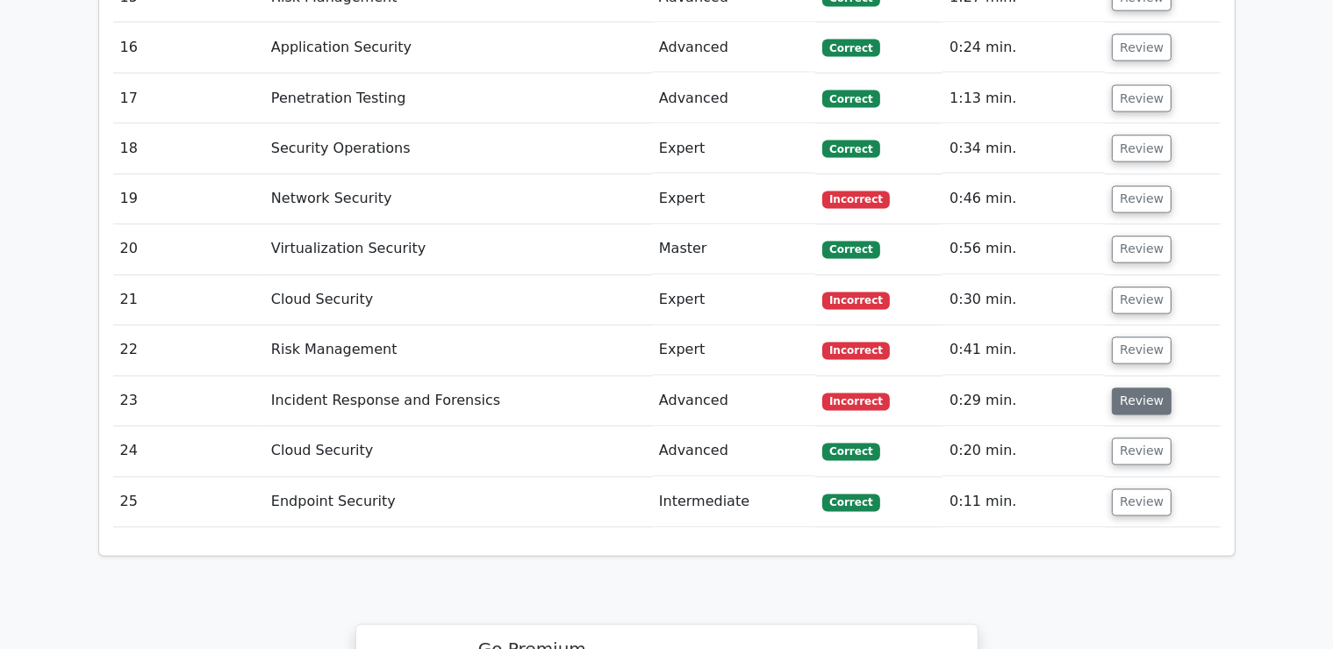
click at [1141, 388] on button "Review" at bounding box center [1142, 401] width 60 height 27
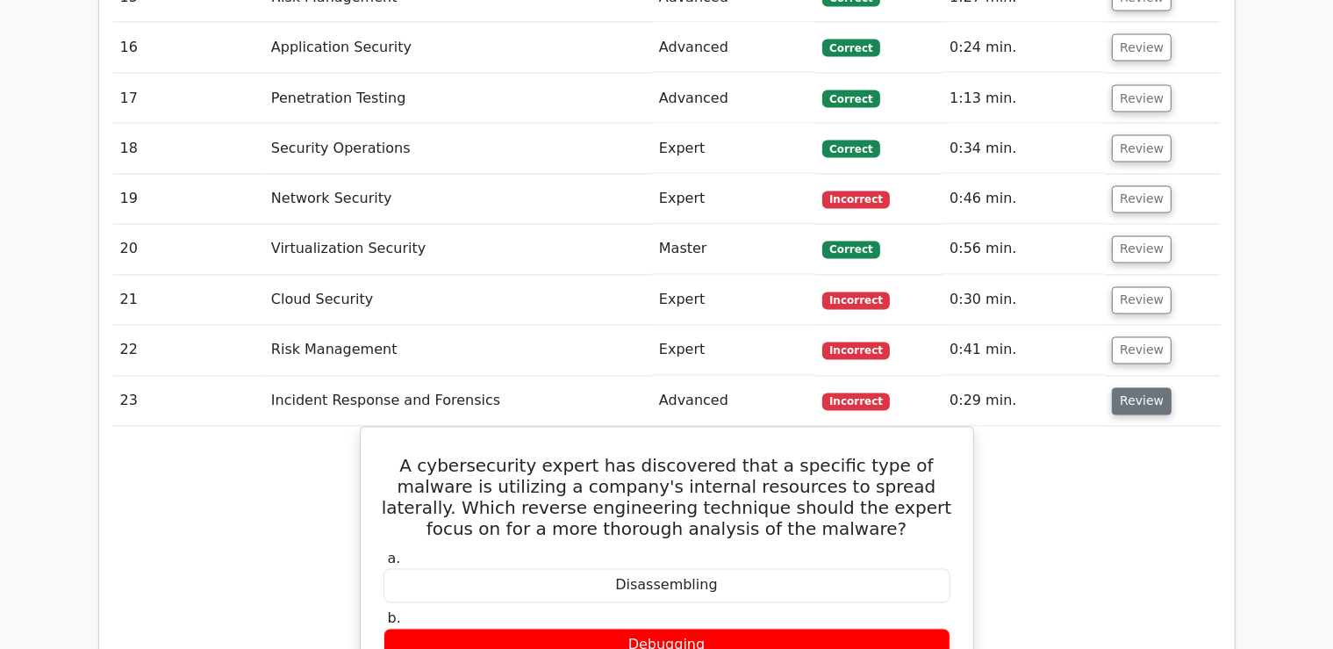
click at [1141, 388] on button "Review" at bounding box center [1142, 401] width 60 height 27
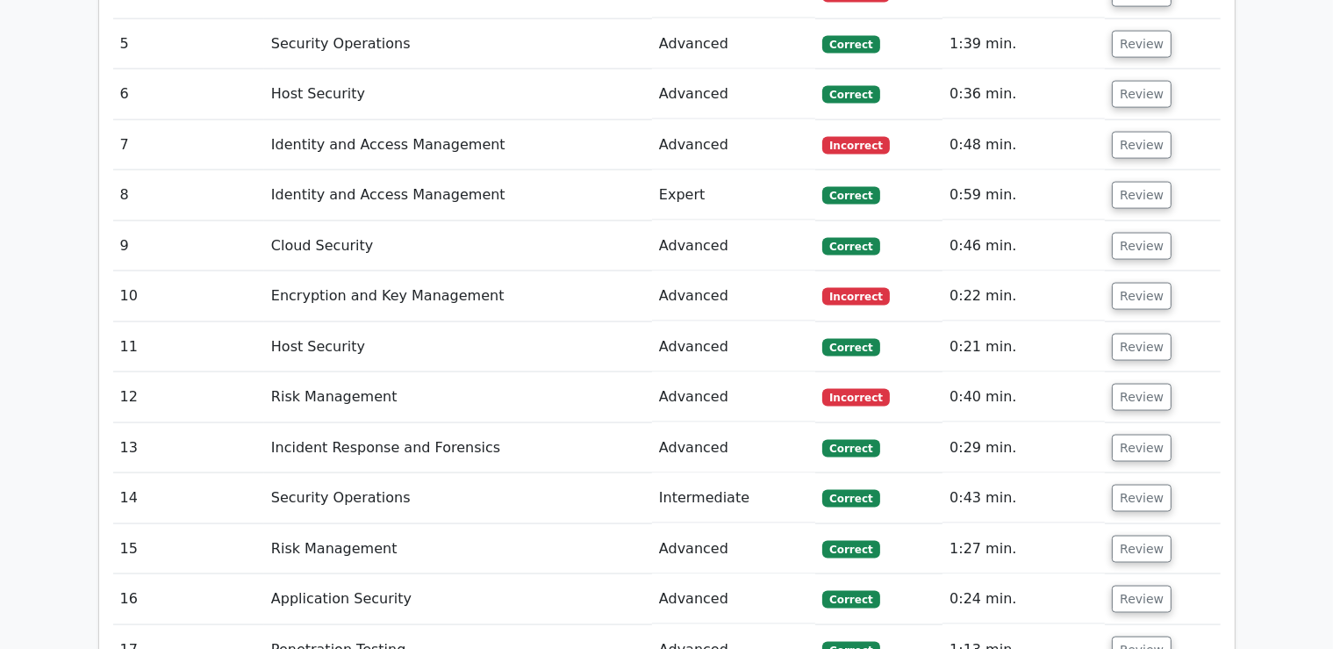
scroll to position [2594, 0]
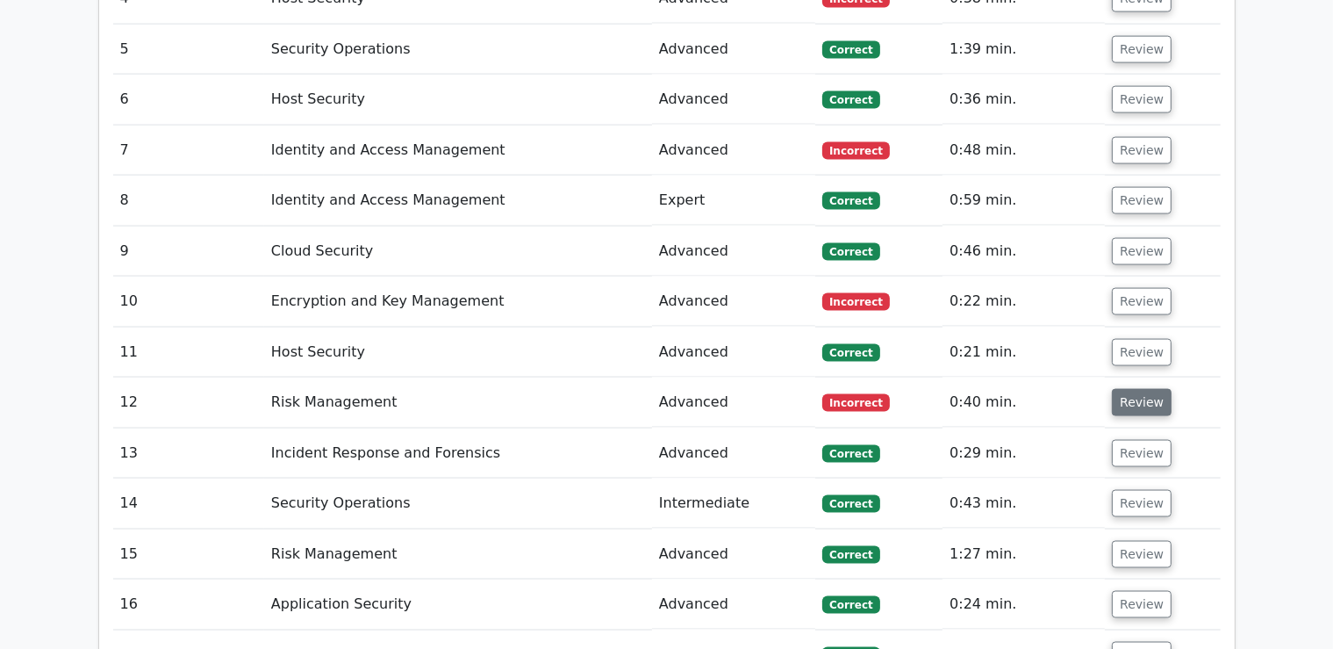
click at [1115, 389] on button "Review" at bounding box center [1142, 402] width 60 height 27
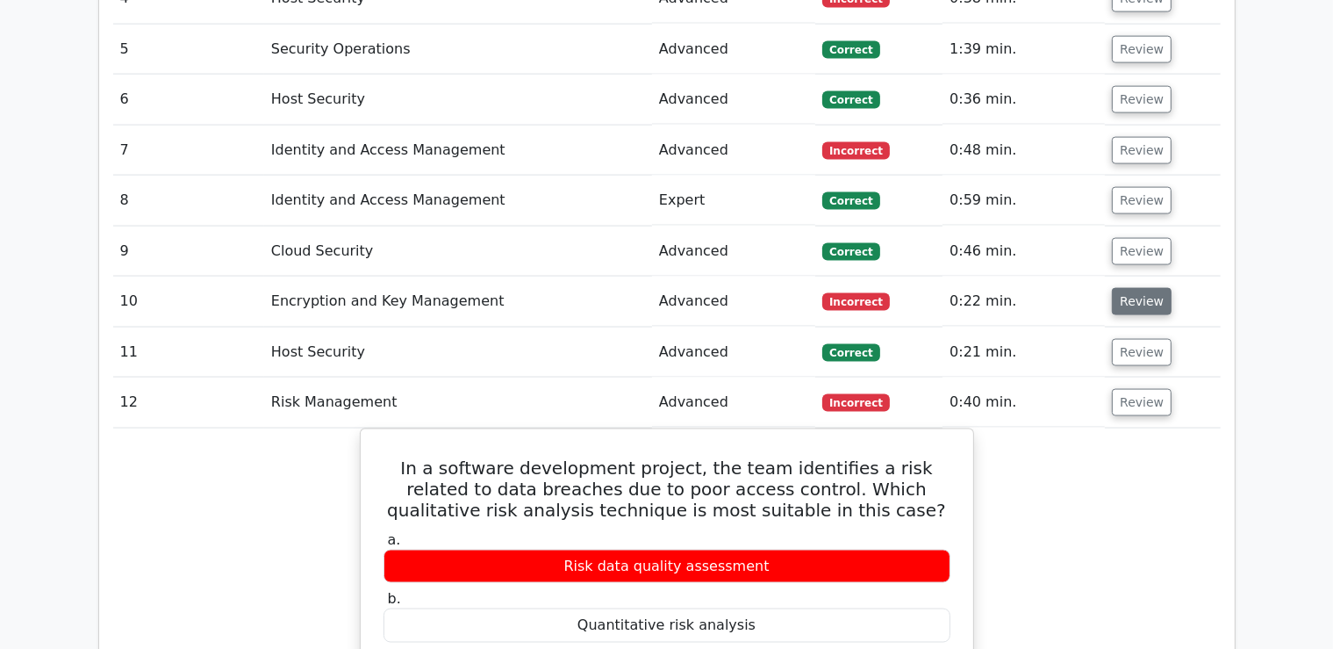
click at [1138, 288] on button "Review" at bounding box center [1142, 301] width 60 height 27
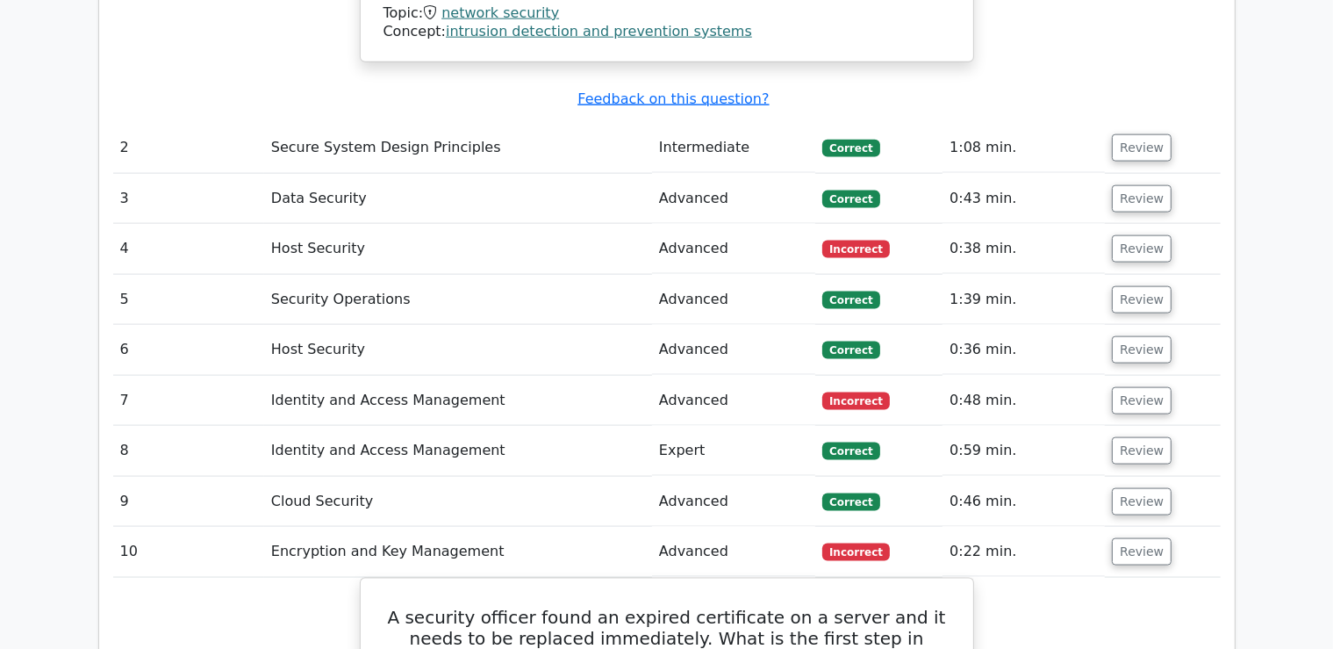
scroll to position [2224, 0]
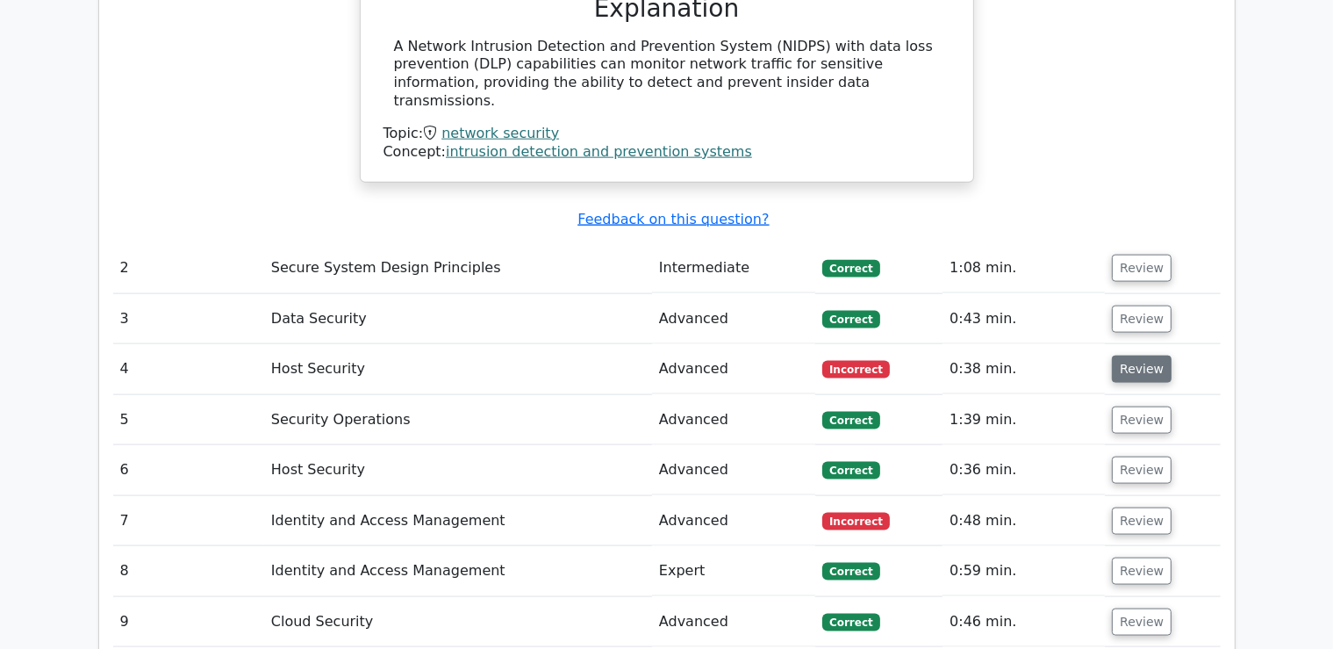
click at [1145, 355] on button "Review" at bounding box center [1142, 368] width 60 height 27
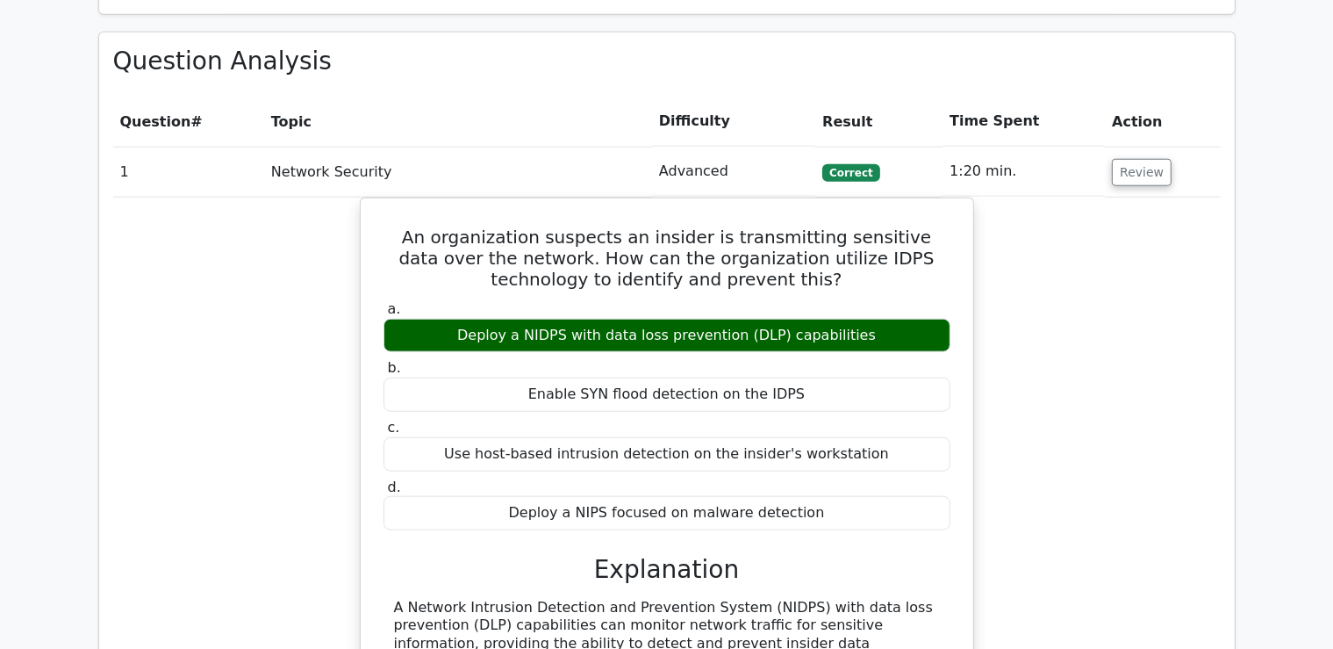
scroll to position [1668, 0]
